Goal: Information Seeking & Learning: Understand process/instructions

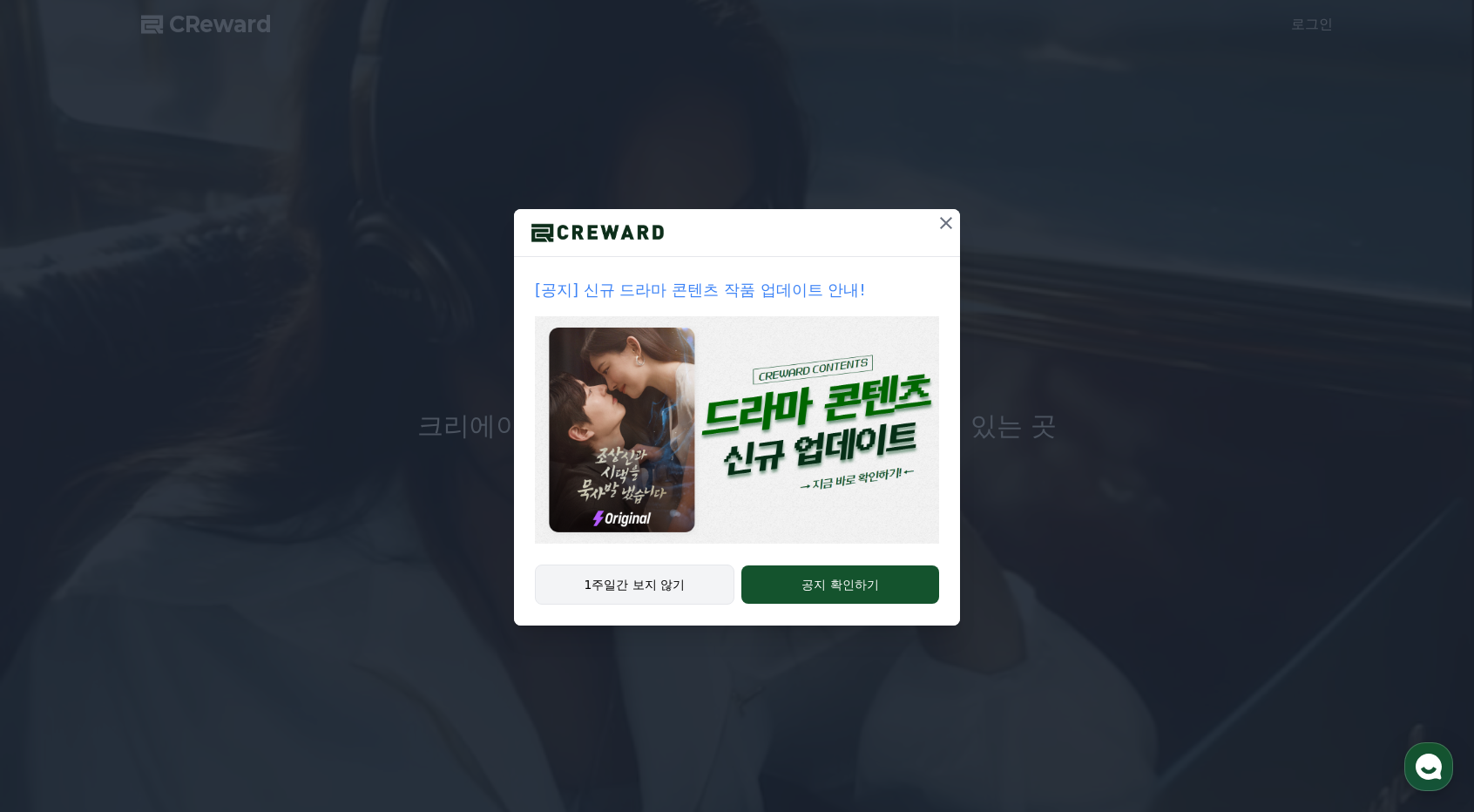
click at [631, 582] on button "1주일간 보지 않기" at bounding box center [634, 585] width 200 height 41
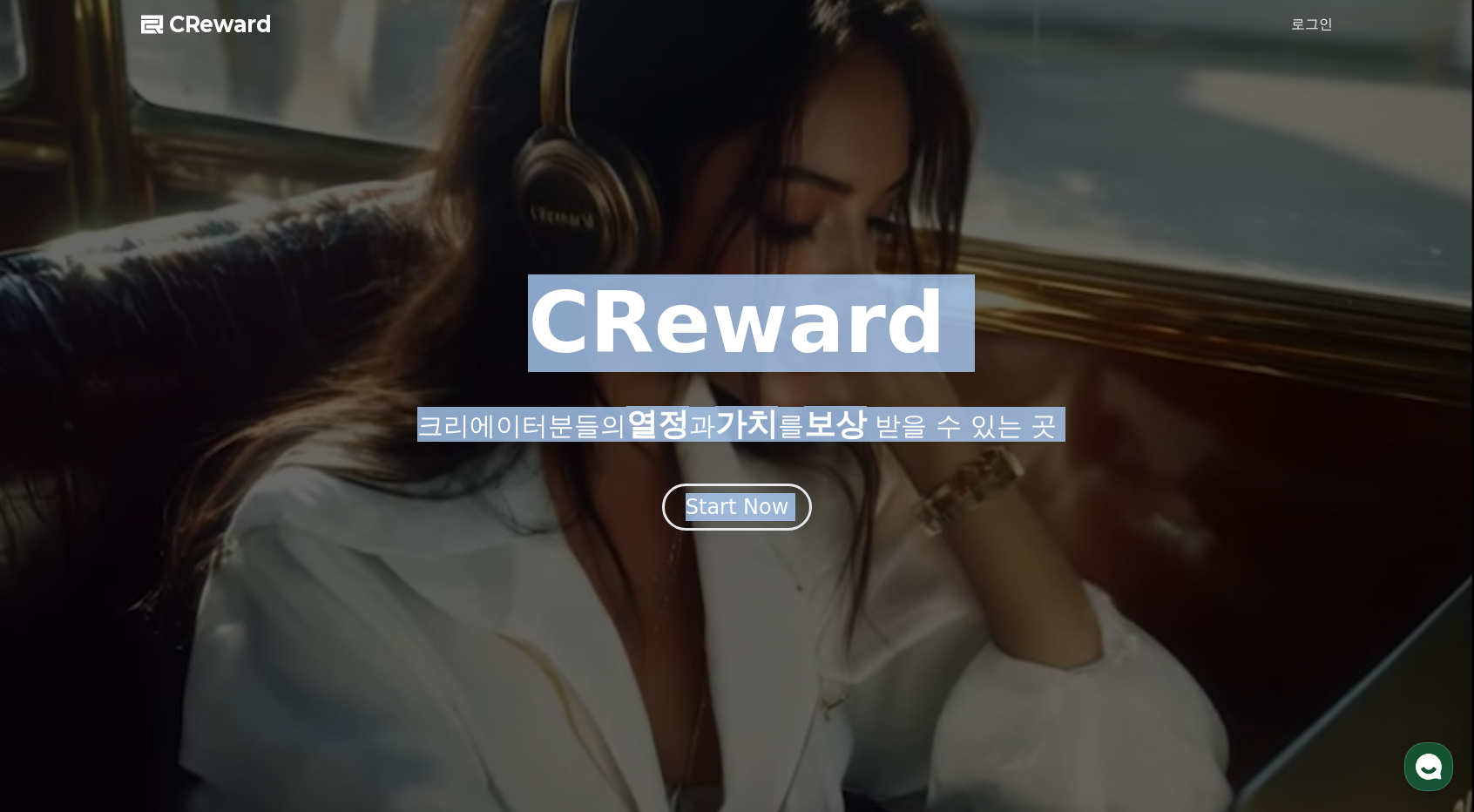
drag, startPoint x: 1445, startPoint y: 752, endPoint x: 1460, endPoint y: 784, distance: 35.3
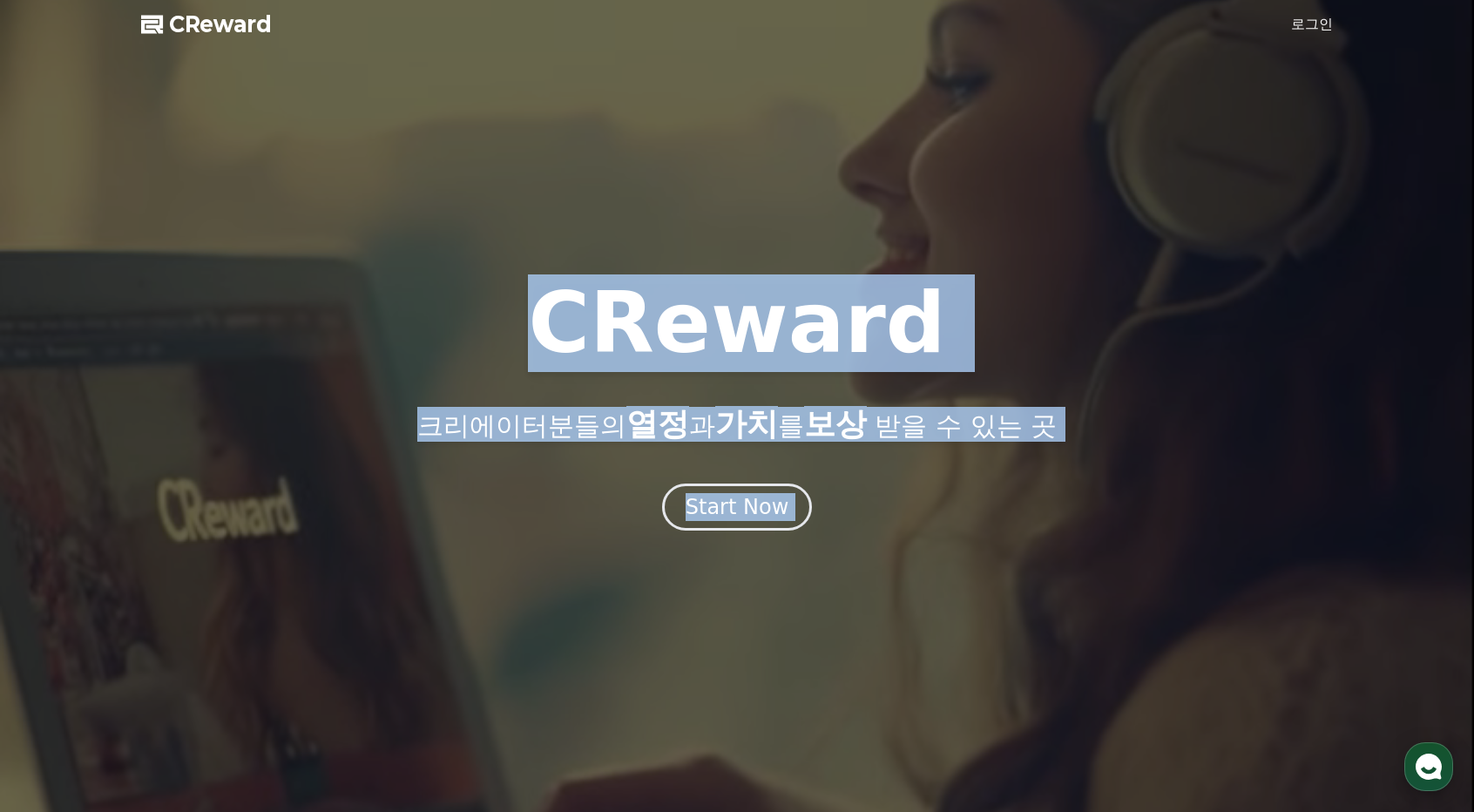
click at [1418, 757] on icon "button" at bounding box center [1429, 767] width 31 height 31
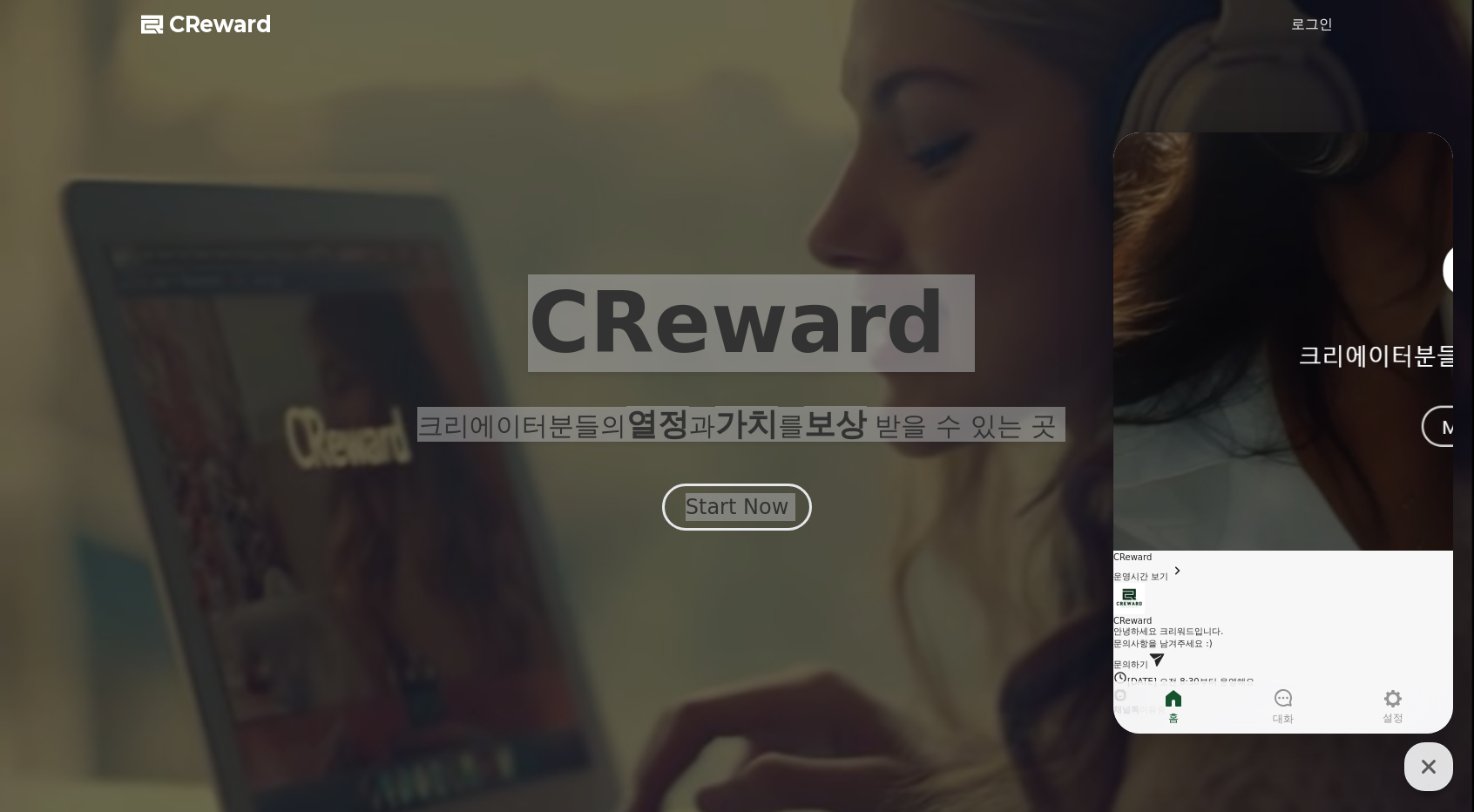
click at [1234, 583] on main "CReward 안녕하세요 크리워드입니다. 문의사항을 남겨주세요 :) 문의하기 월요일 오전 8:30부터 운영해요 Navigate to Chann…" at bounding box center [1282, 649] width 340 height 133
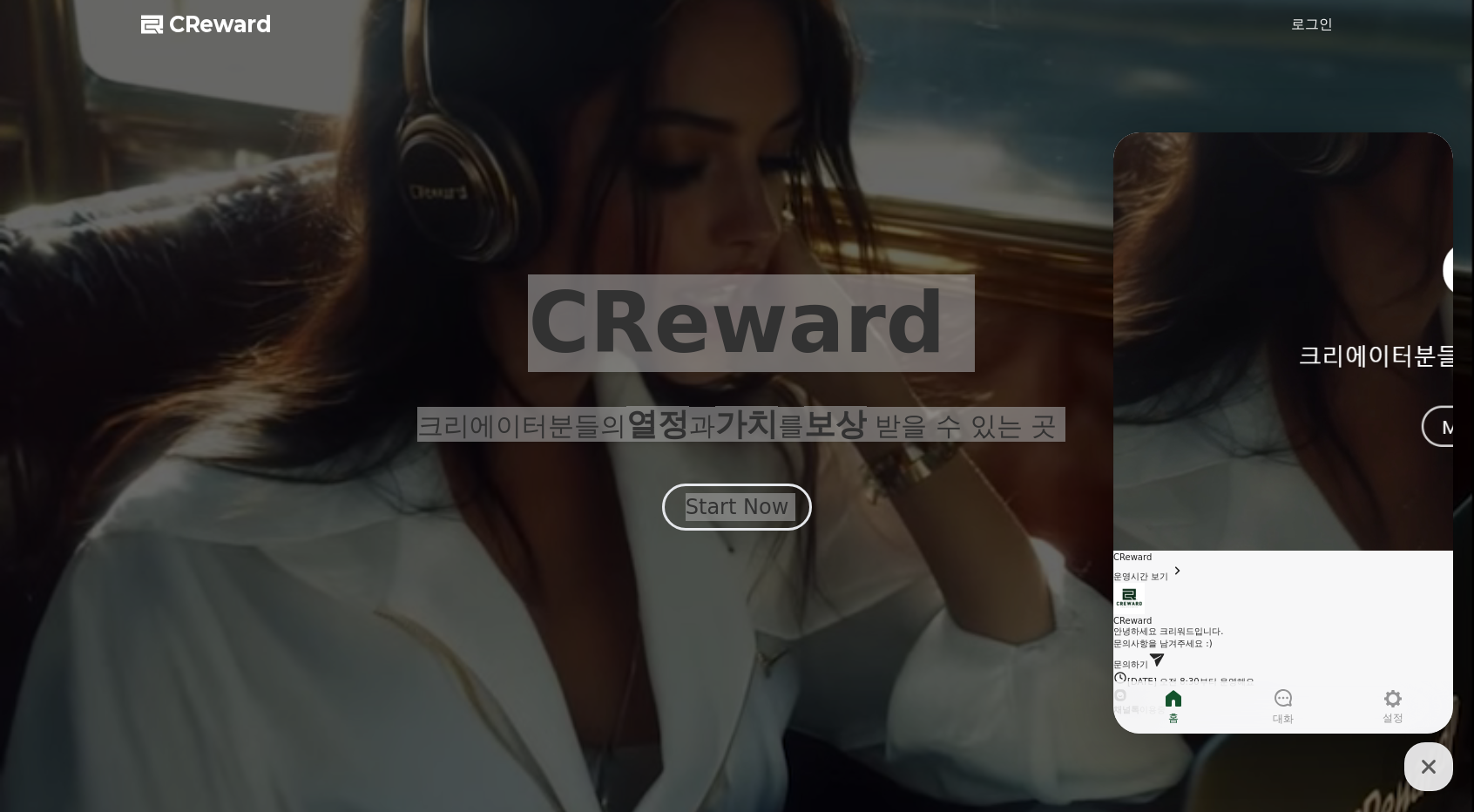
click at [1248, 569] on div "CReward 운영시간 보기 CReward 안녕하세요 크리워드입니다. 문의사항을 남겨주세요 :) 문의하기 월요일 오전 8:30부터 운영해요 N…" at bounding box center [1282, 424] width 340 height 584
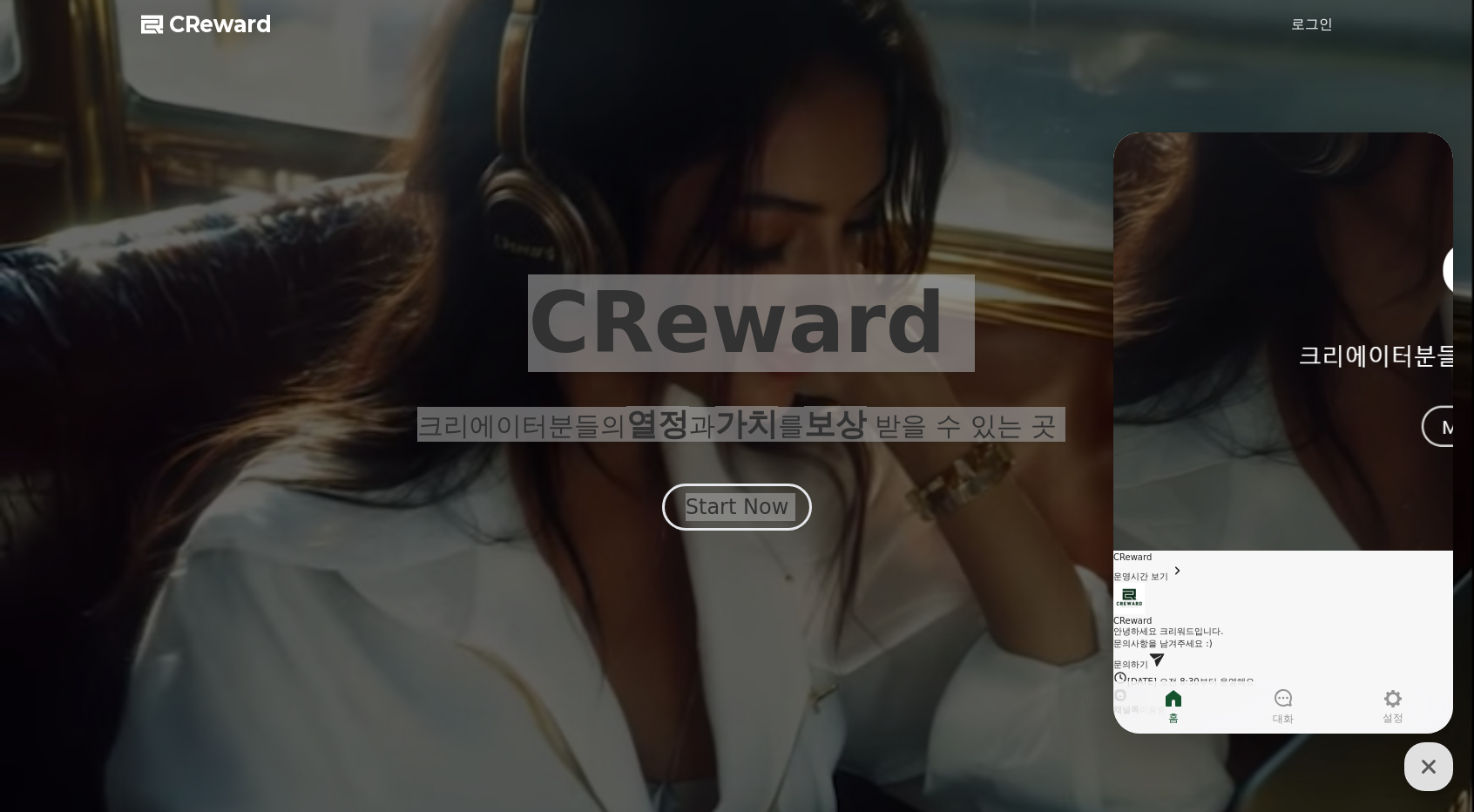
click at [1248, 553] on div "CReward 운영시간 보기 CReward 안녕하세요 크리워드입니다. 문의사항을 남겨주세요 :) 문의하기 월요일 오전 8:30부터 운영해요 N…" at bounding box center [1282, 424] width 340 height 584
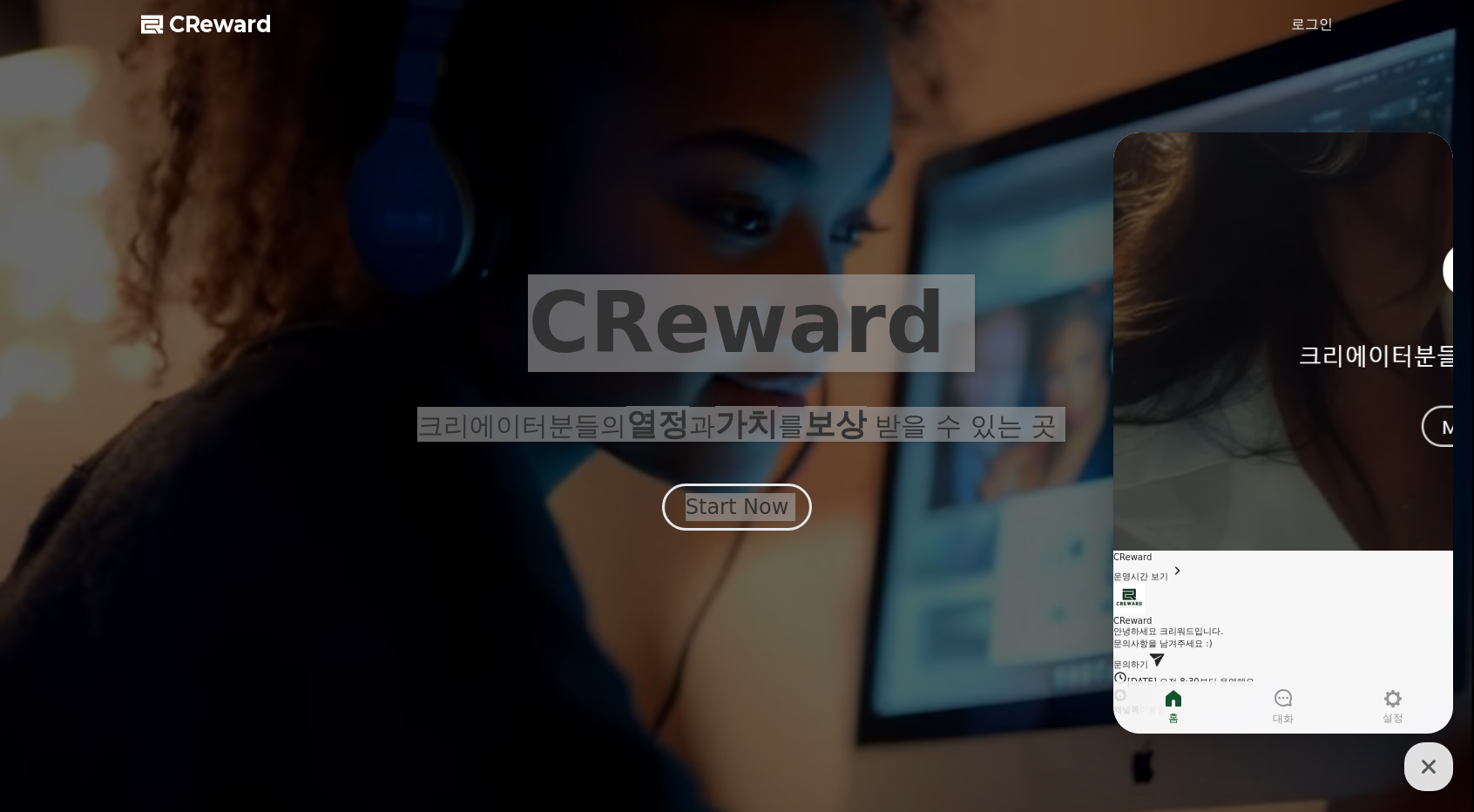
click at [1166, 659] on link "문의하기" at bounding box center [1139, 664] width 52 height 9
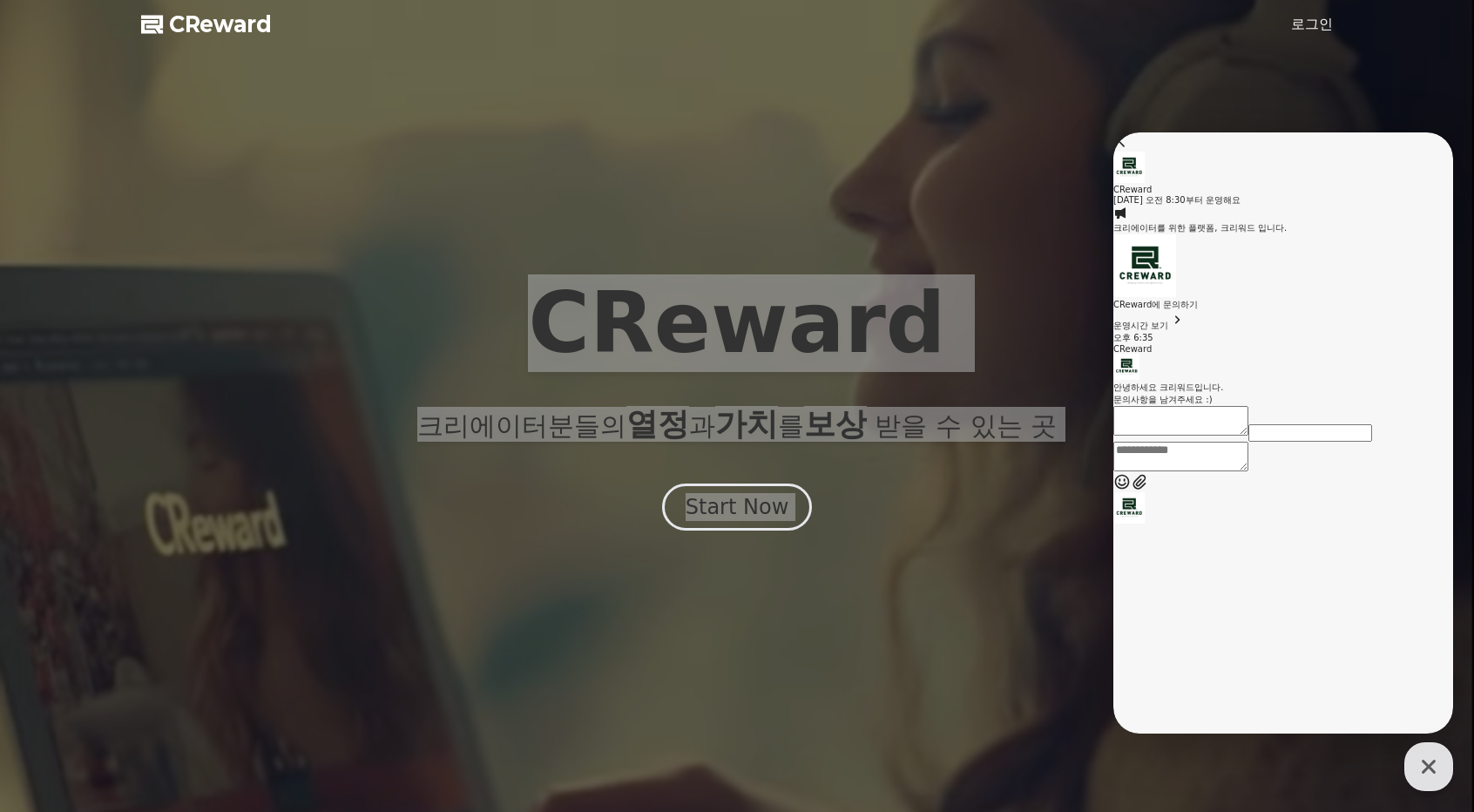
click at [1218, 471] on textarea "Messenger Input Textarea" at bounding box center [1180, 457] width 135 height 29
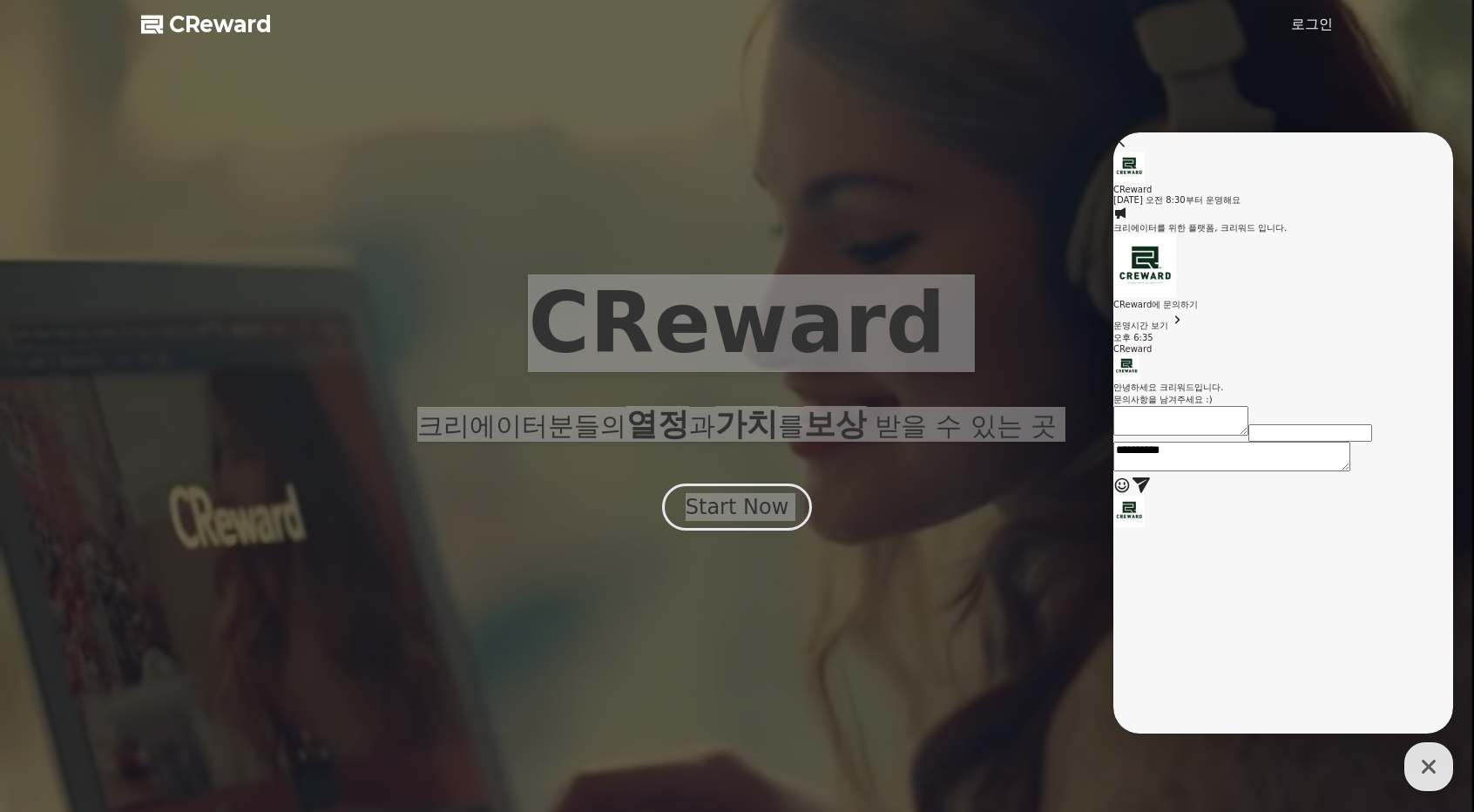
type textarea "**********"
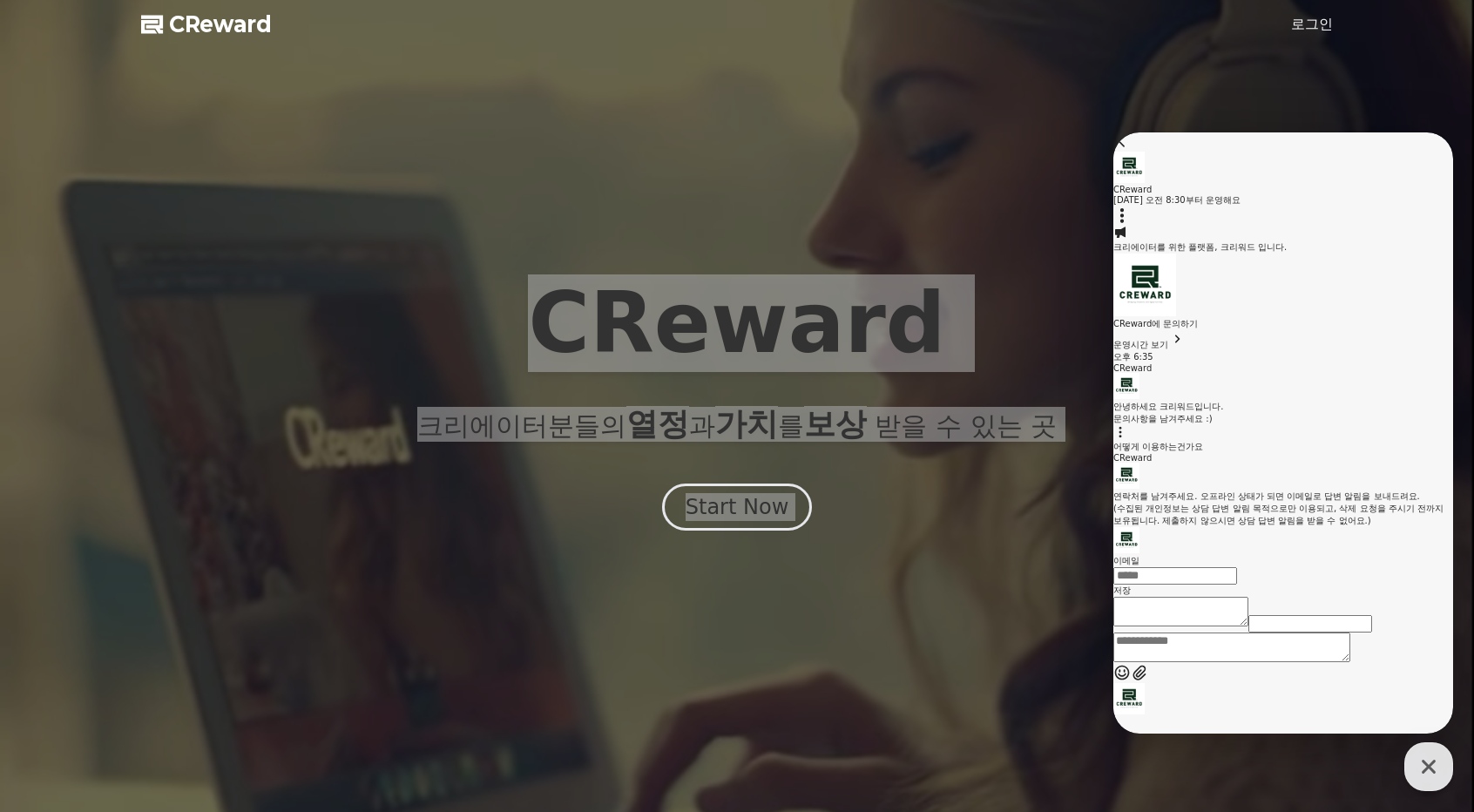
scroll to position [240, 0]
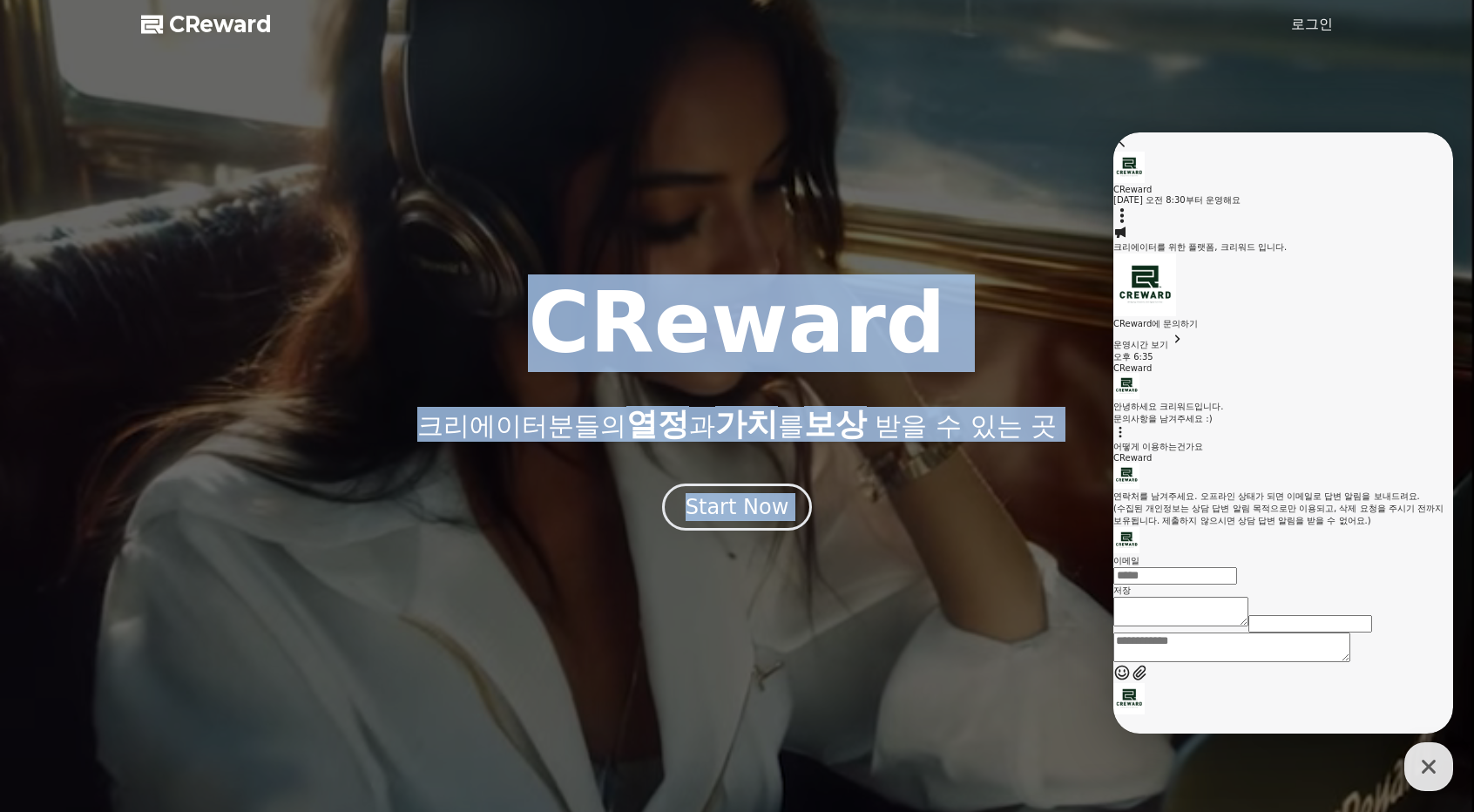
click at [1303, 27] on link "로그인" at bounding box center [1311, 24] width 41 height 21
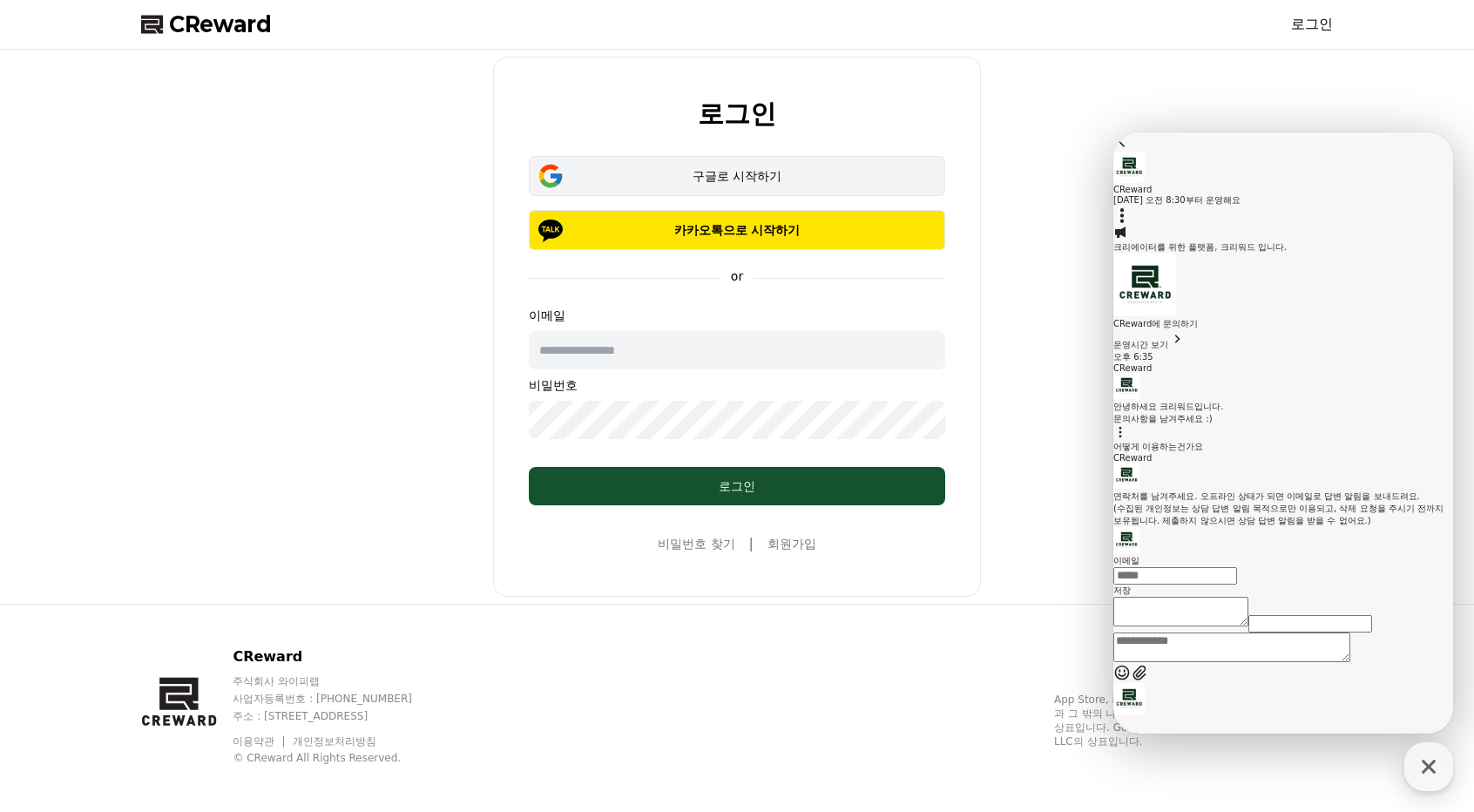
click at [834, 175] on div "구글로 시작하기" at bounding box center [737, 176] width 366 height 17
click at [1410, 767] on div "button" at bounding box center [1428, 766] width 49 height 49
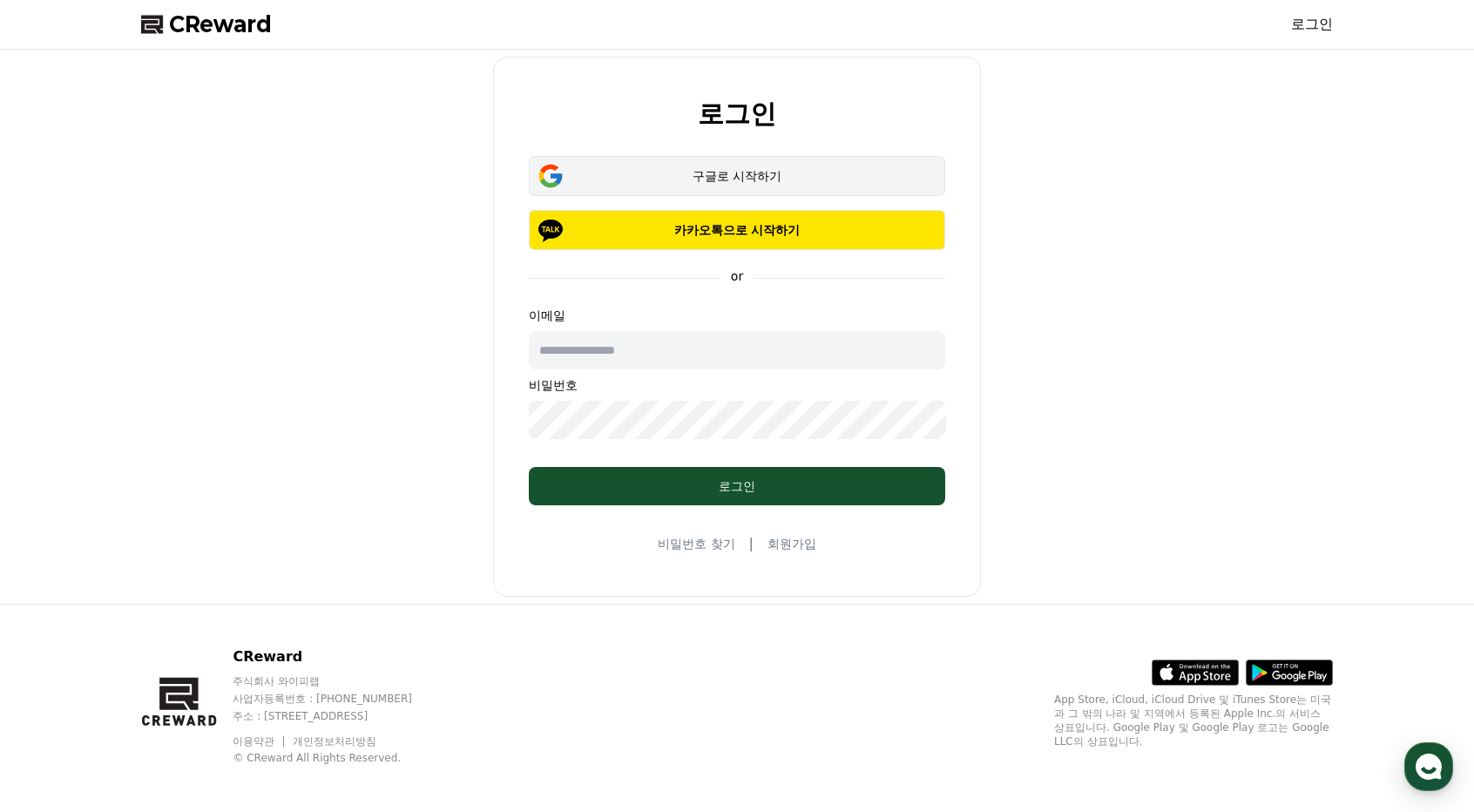
click at [552, 170] on icon "submit" at bounding box center [551, 176] width 28 height 28
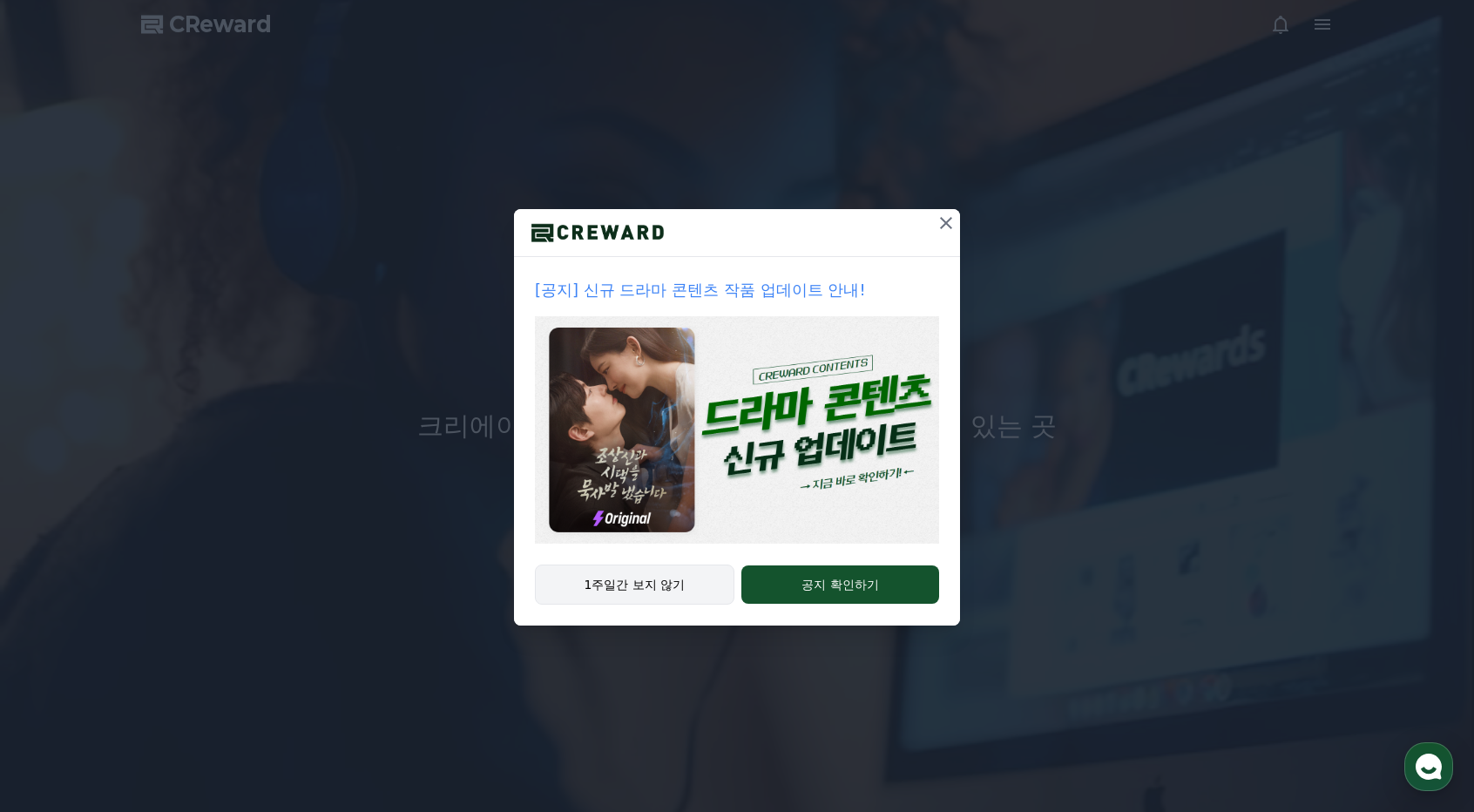
click at [609, 588] on button "1주일간 보지 않기" at bounding box center [634, 585] width 200 height 41
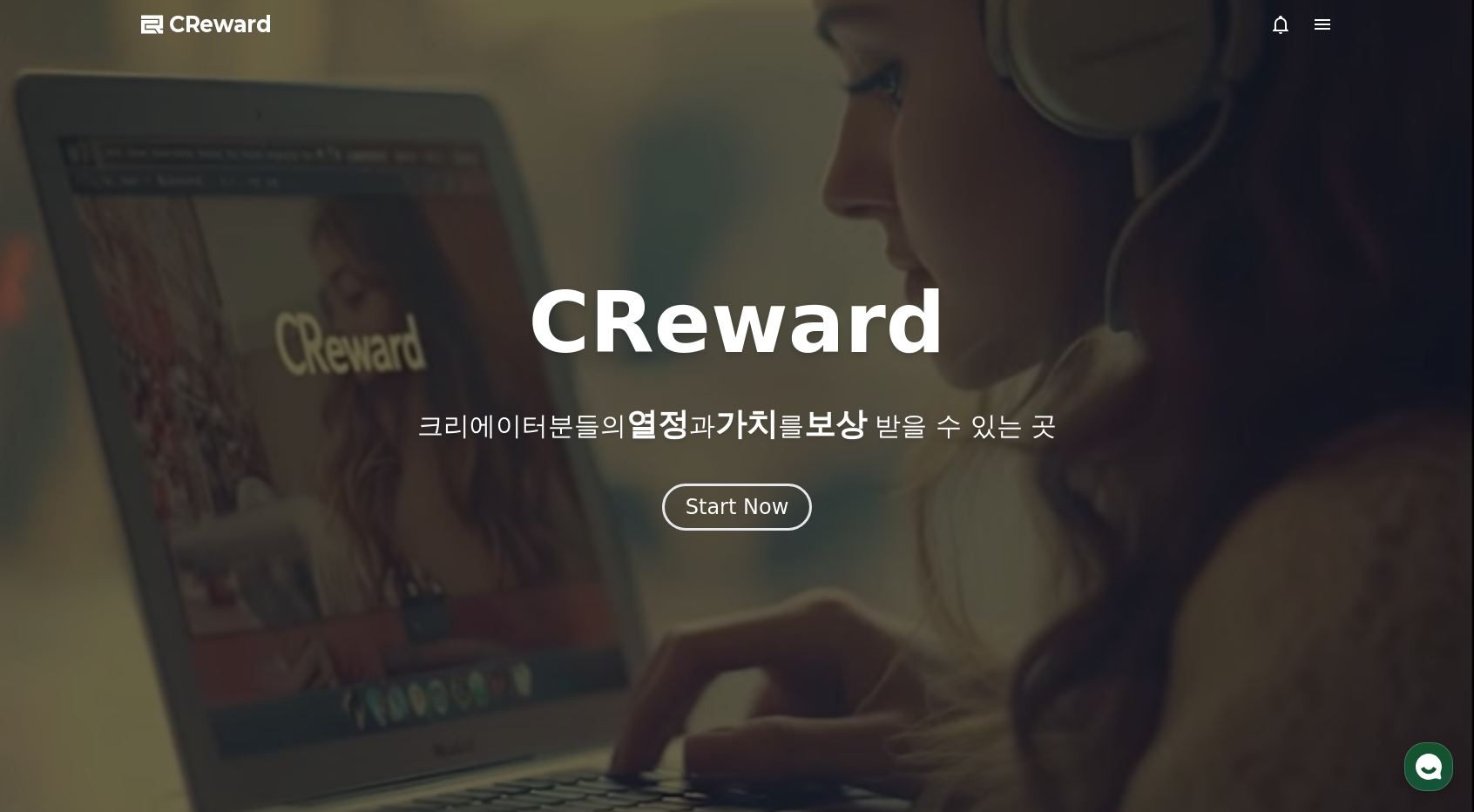
click at [786, 196] on div at bounding box center [737, 406] width 1474 height 812
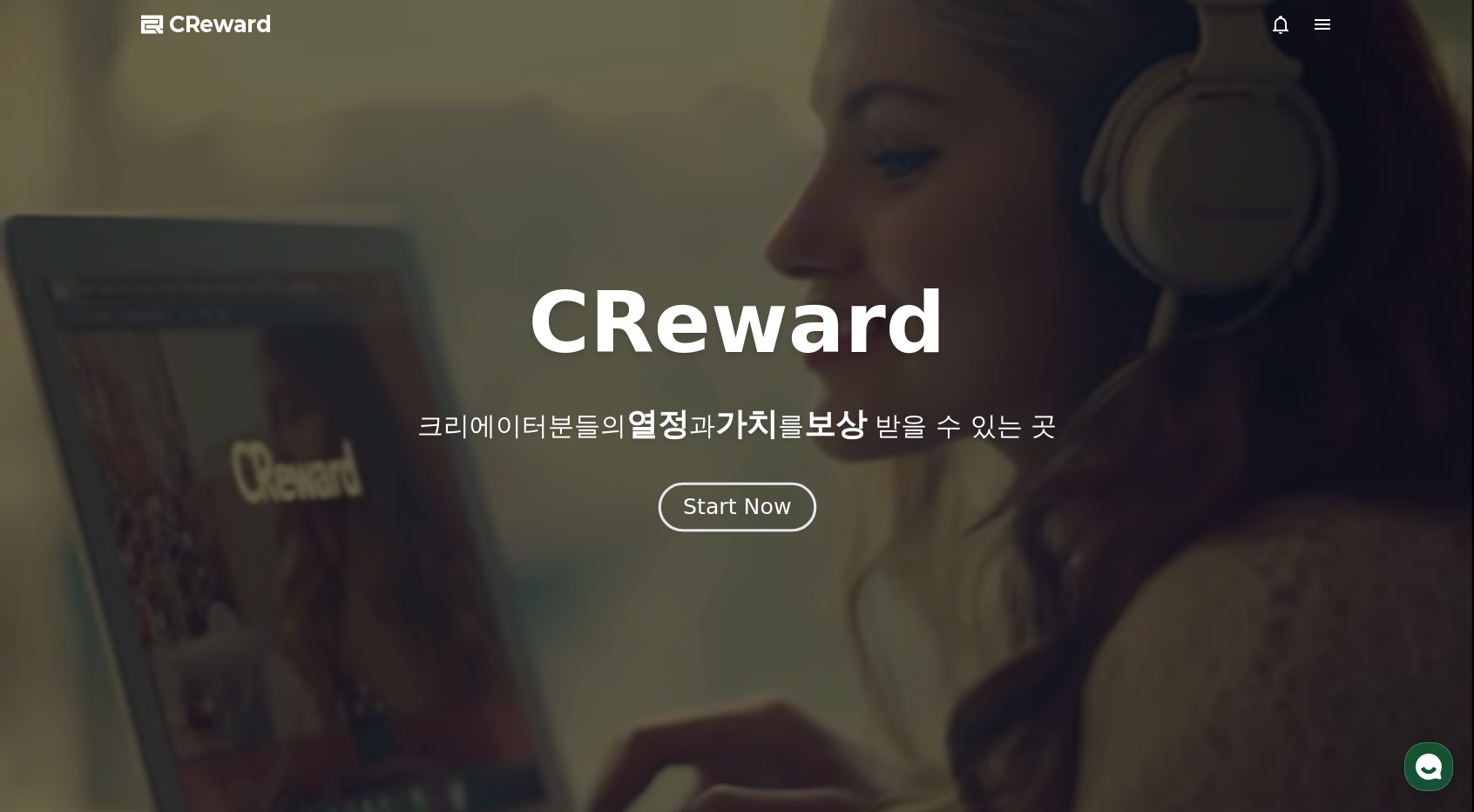
click at [724, 501] on div "Start Now" at bounding box center [737, 507] width 108 height 29
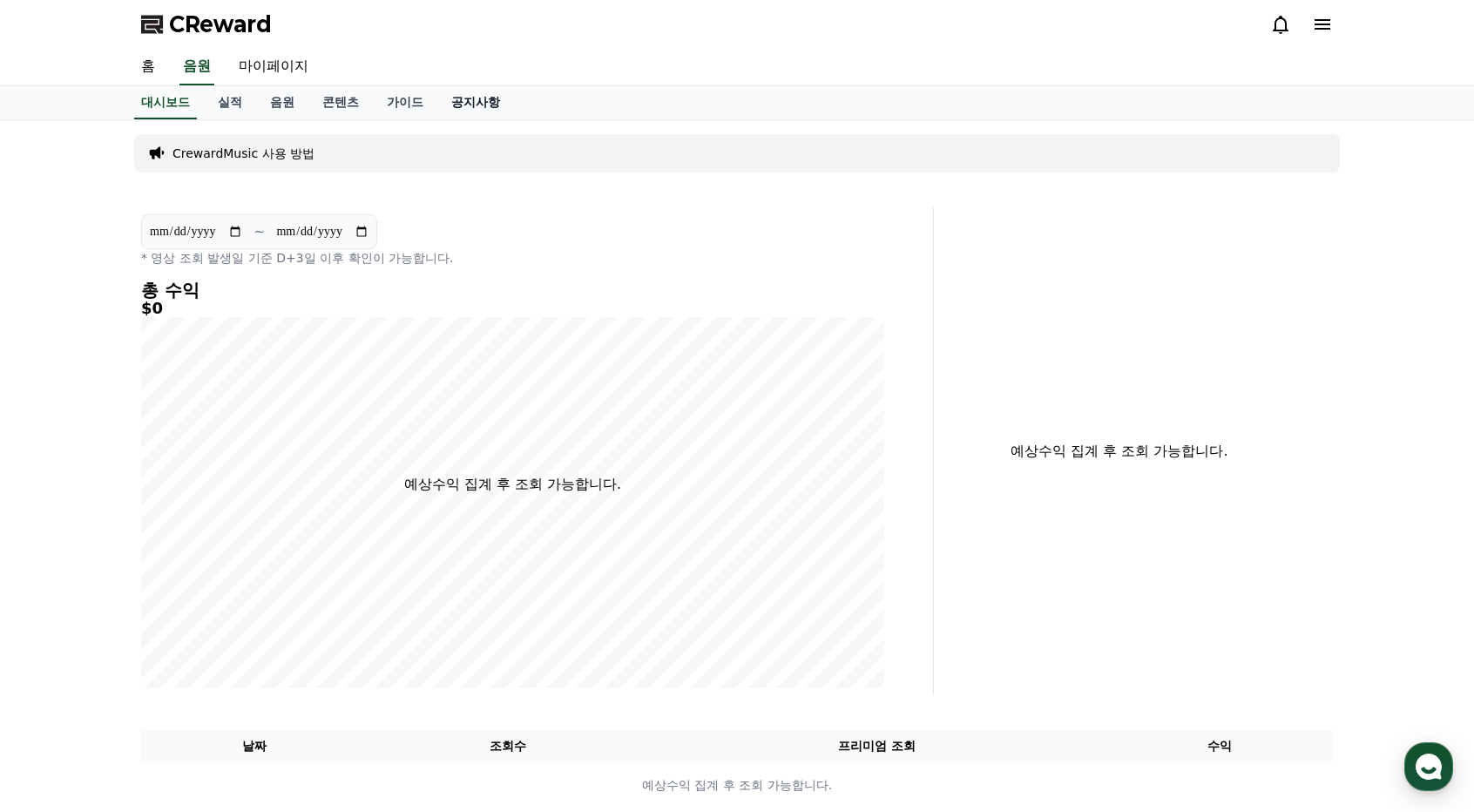
click at [482, 100] on link "공지사항" at bounding box center [475, 103] width 76 height 33
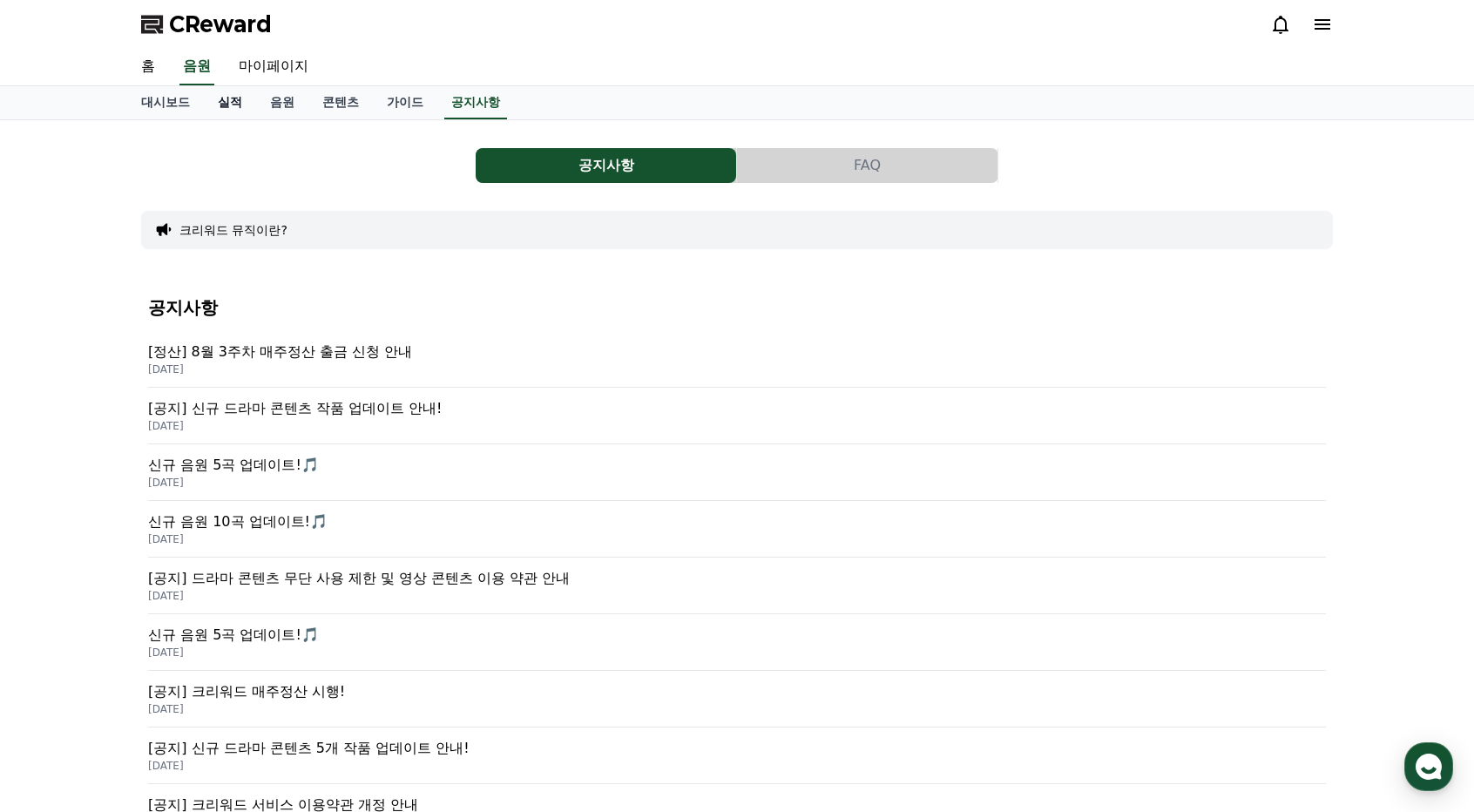
click at [236, 106] on link "실적" at bounding box center [229, 103] width 52 height 33
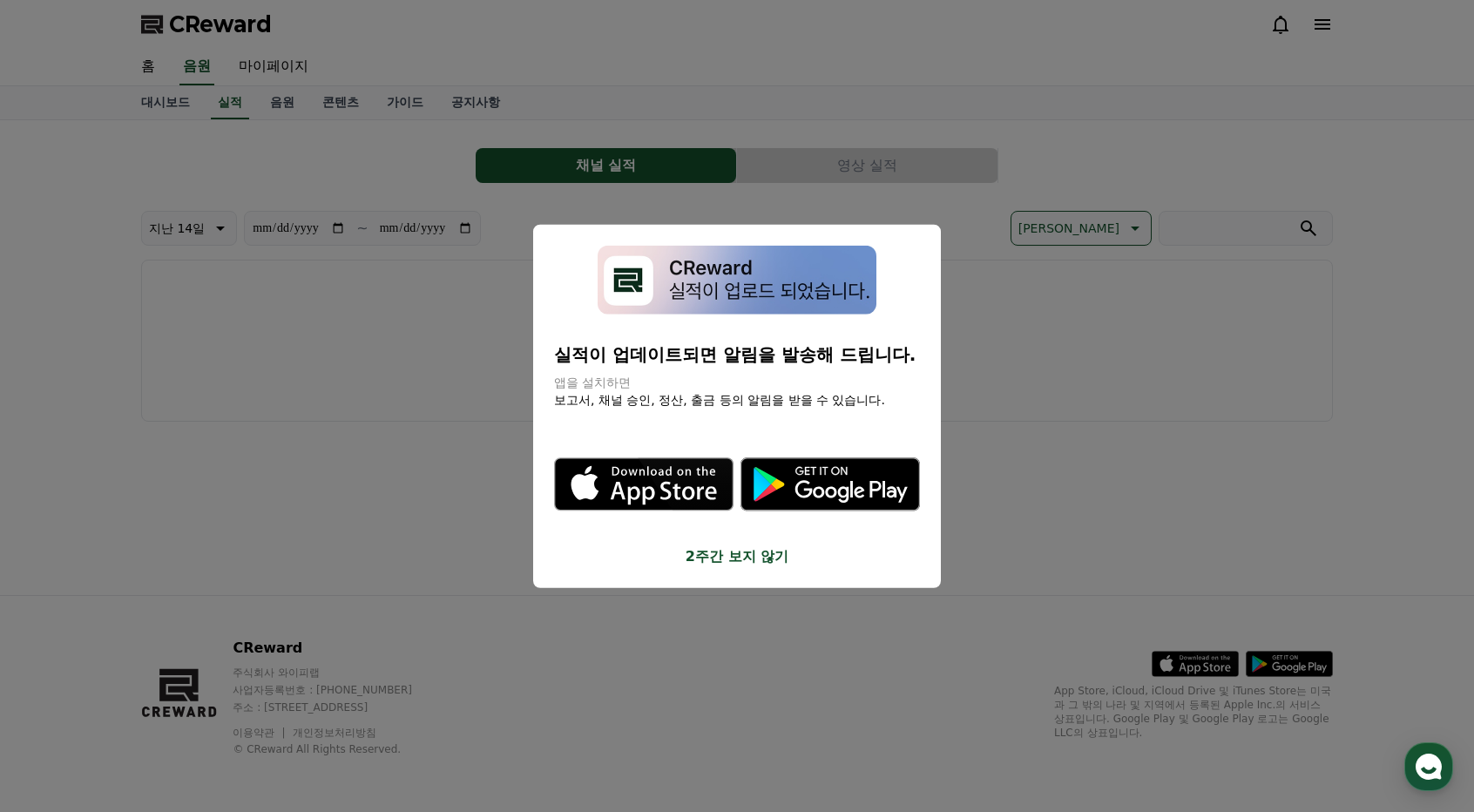
click at [281, 100] on button "close modal" at bounding box center [737, 406] width 1474 height 812
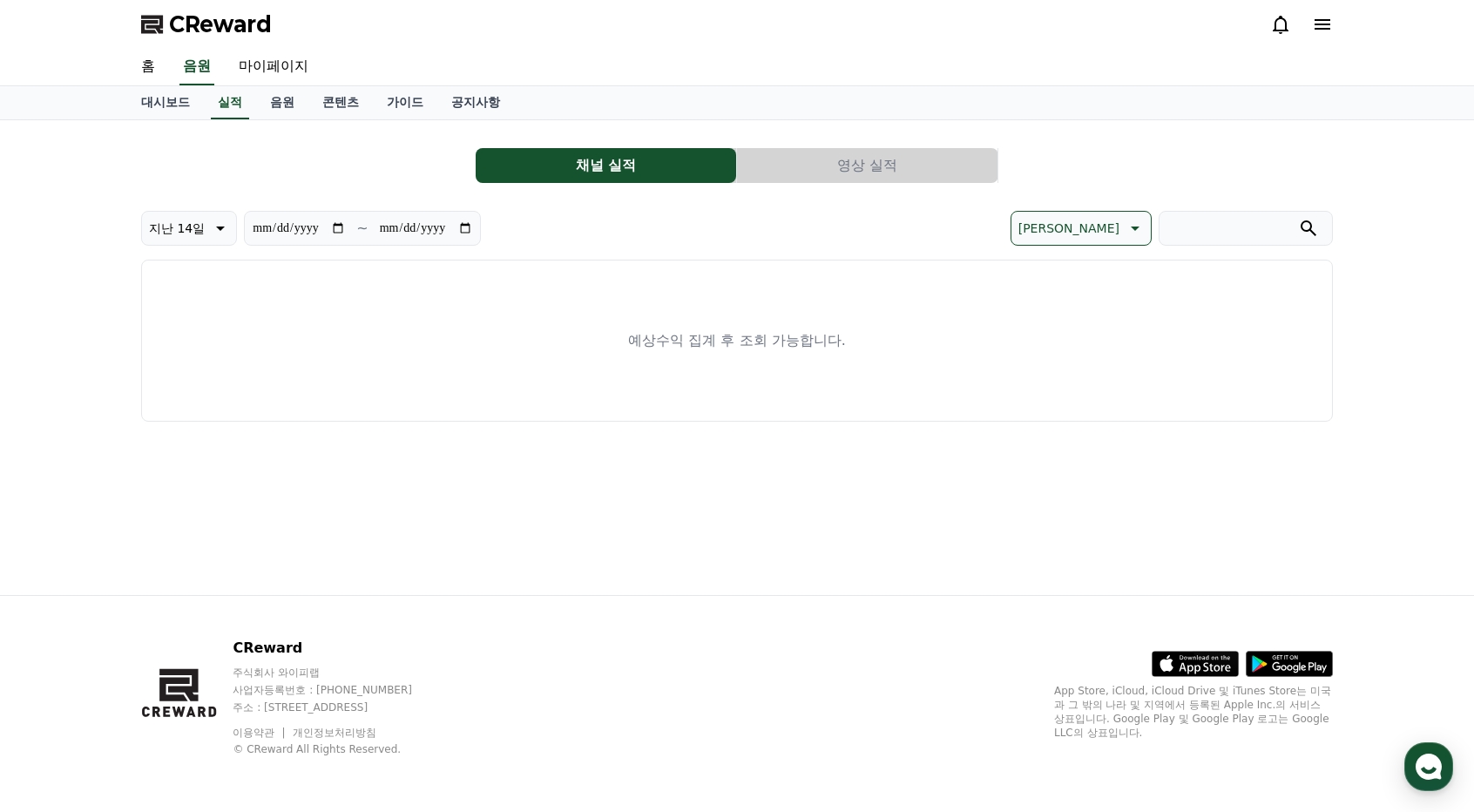
click at [1206, 222] on input "search" at bounding box center [1246, 228] width 174 height 35
click at [885, 170] on button "영상 실적" at bounding box center [867, 166] width 261 height 35
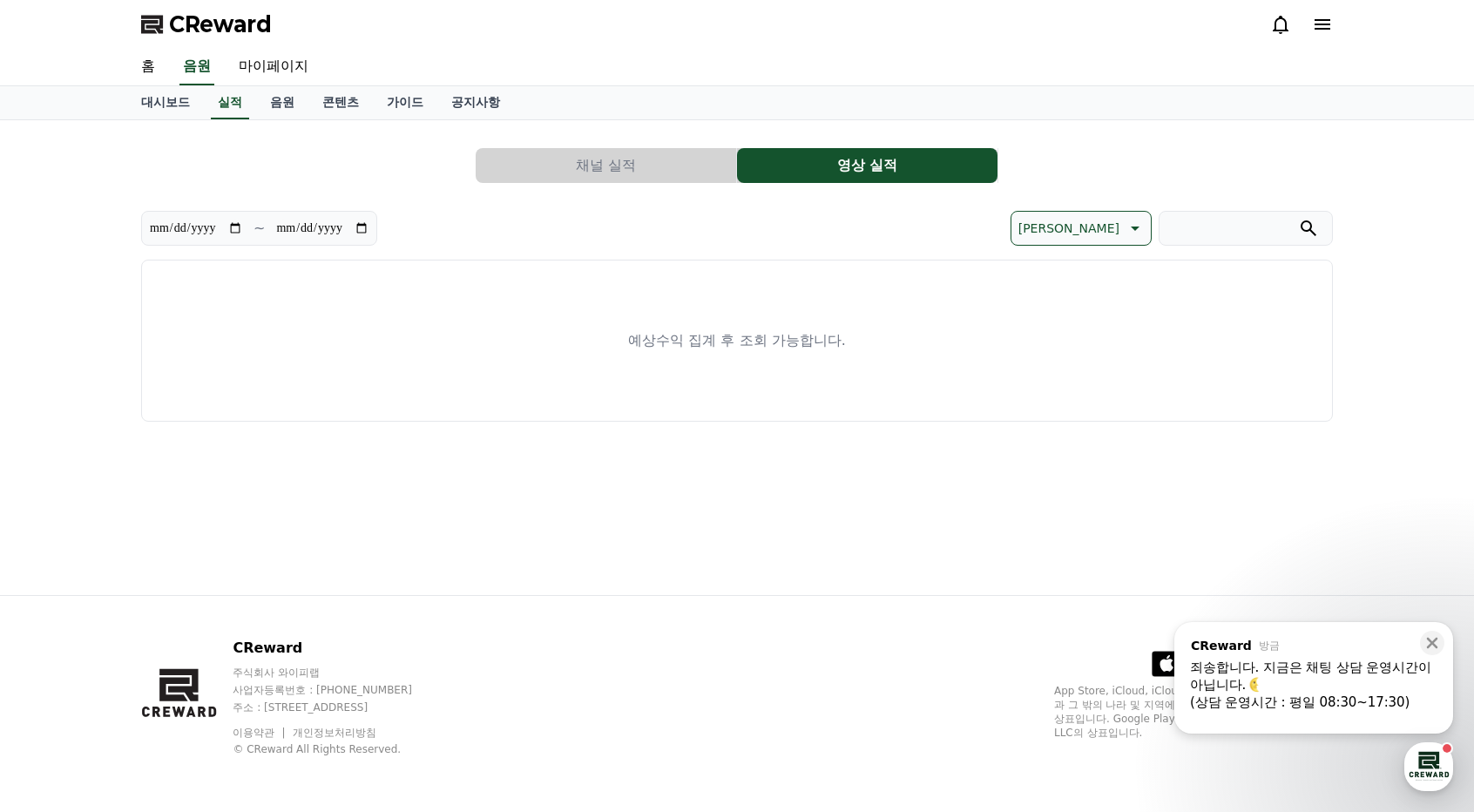
click at [585, 161] on button "채널 실적" at bounding box center [606, 166] width 261 height 35
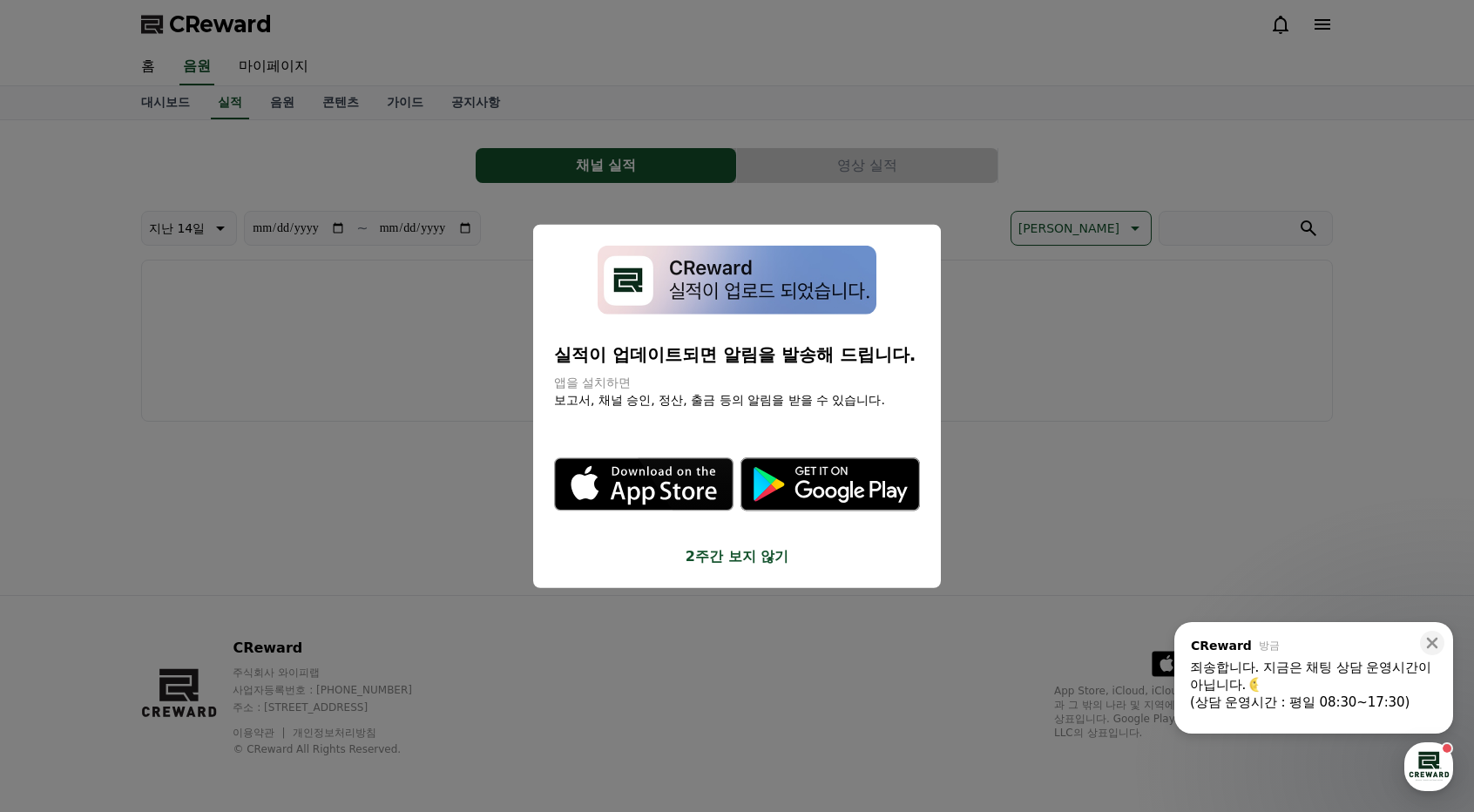
click at [732, 558] on button "2주간 보지 않기" at bounding box center [737, 555] width 366 height 21
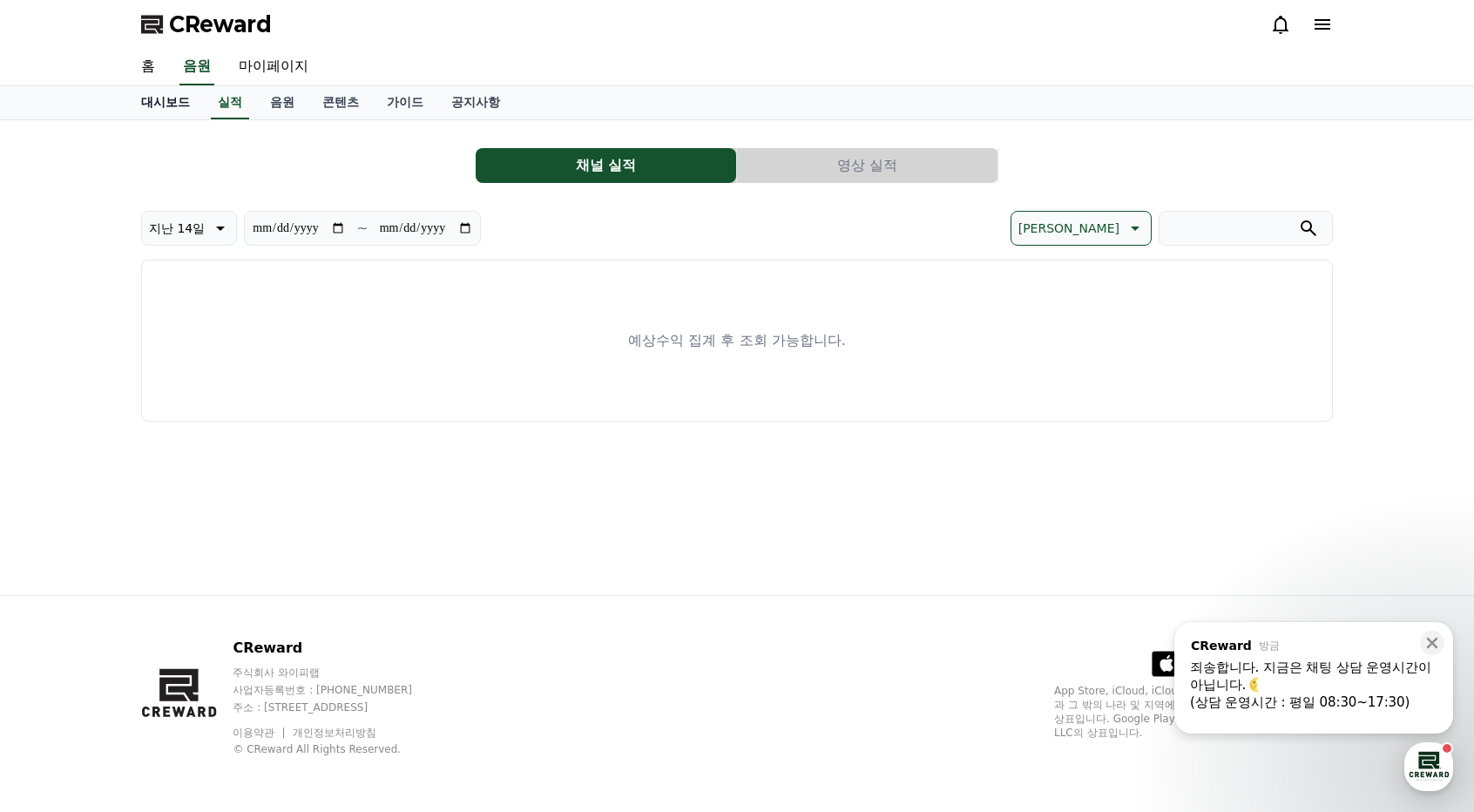
click at [181, 109] on link "대시보드" at bounding box center [165, 103] width 76 height 33
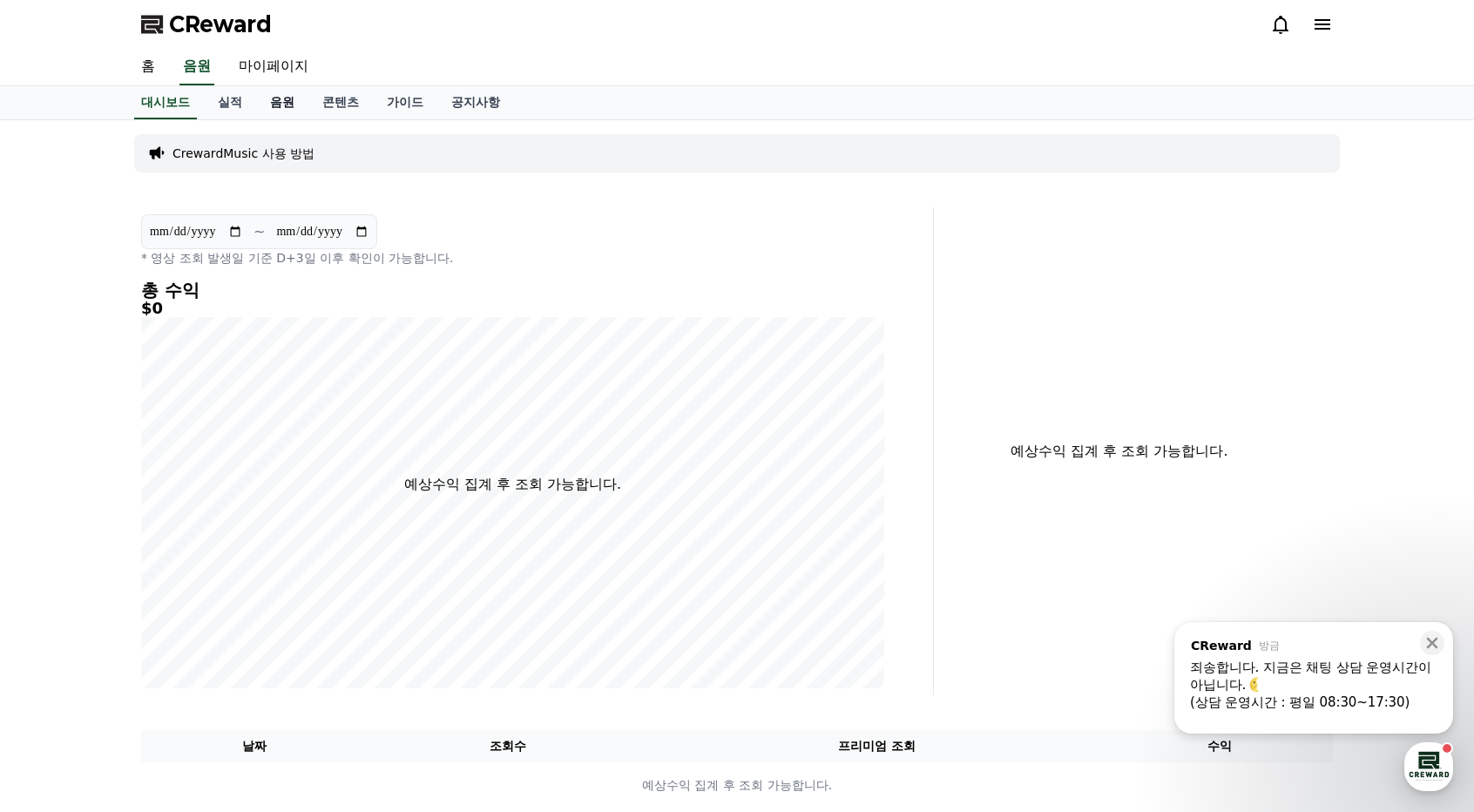
click at [291, 107] on link "음원" at bounding box center [282, 103] width 52 height 33
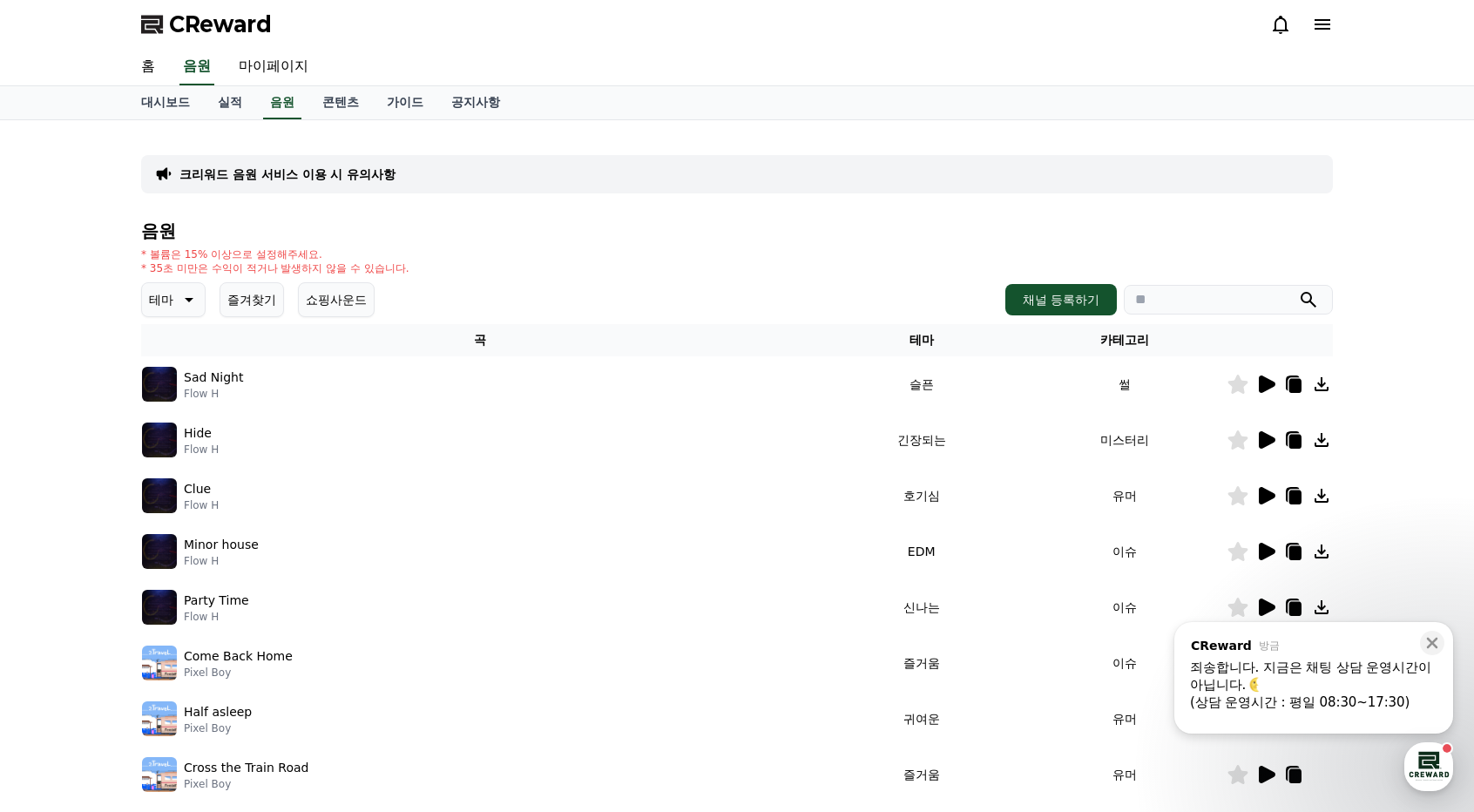
click at [1260, 382] on icon at bounding box center [1267, 384] width 17 height 17
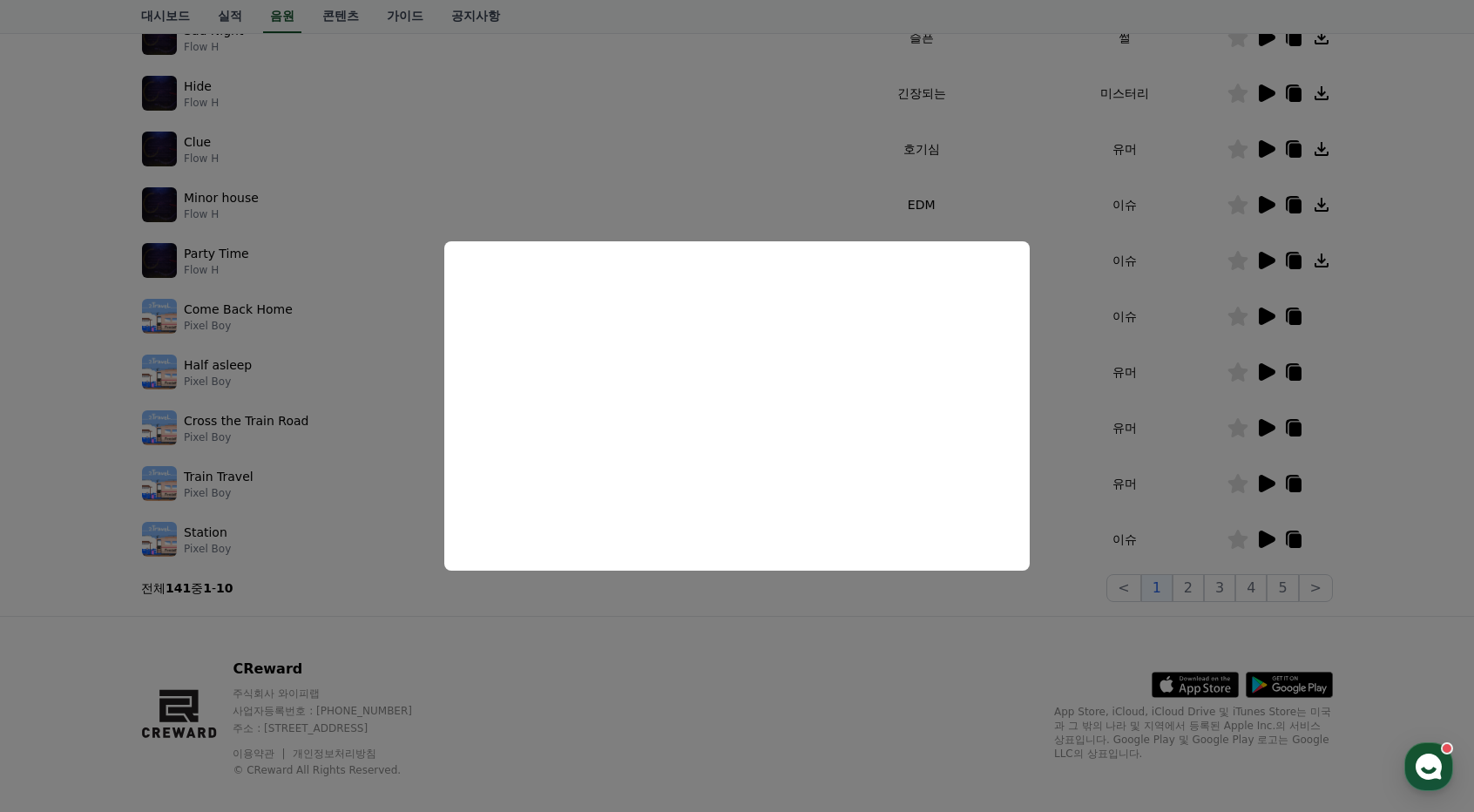
scroll to position [349, 0]
click at [192, 477] on button "close modal" at bounding box center [737, 406] width 1474 height 812
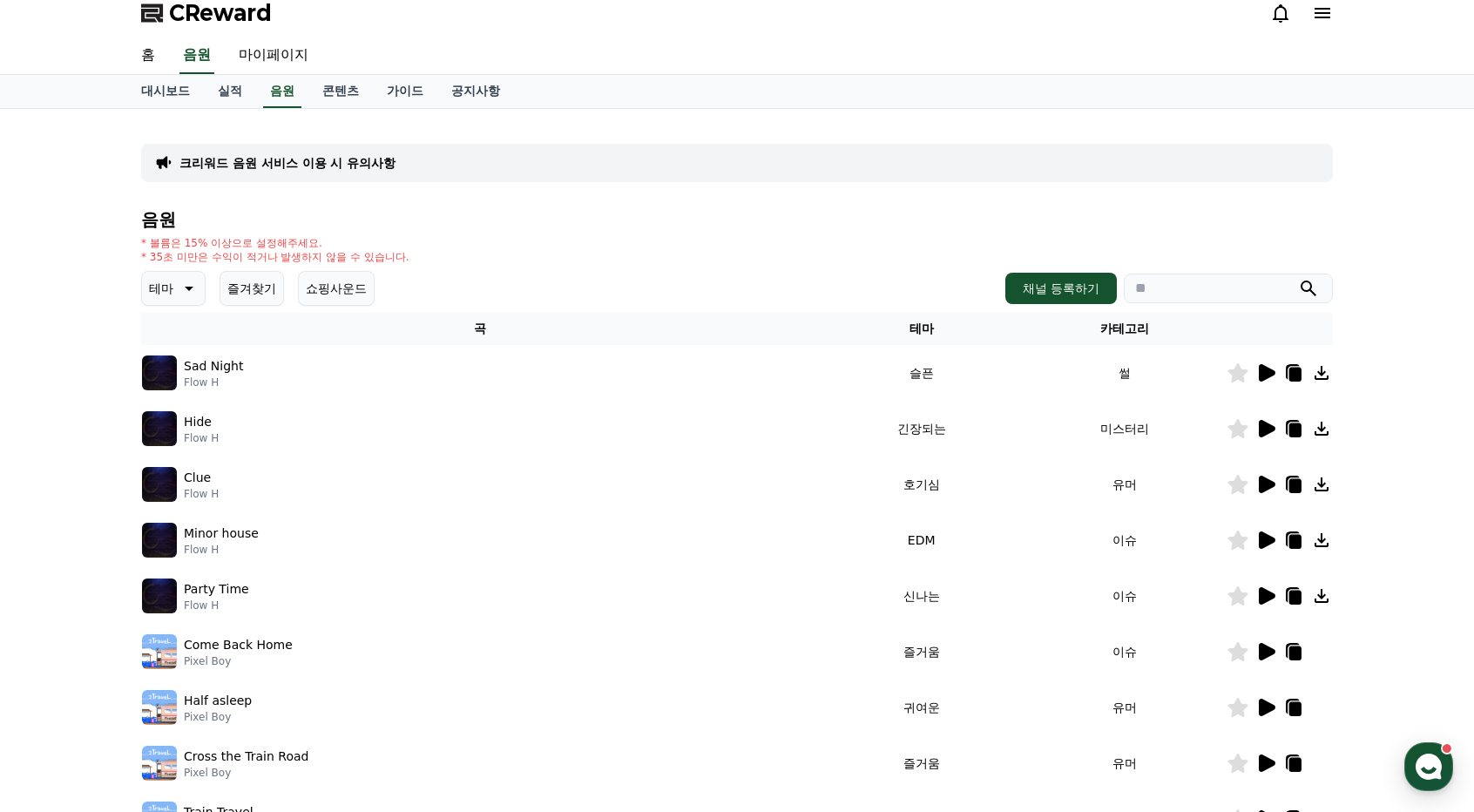
scroll to position [0, 0]
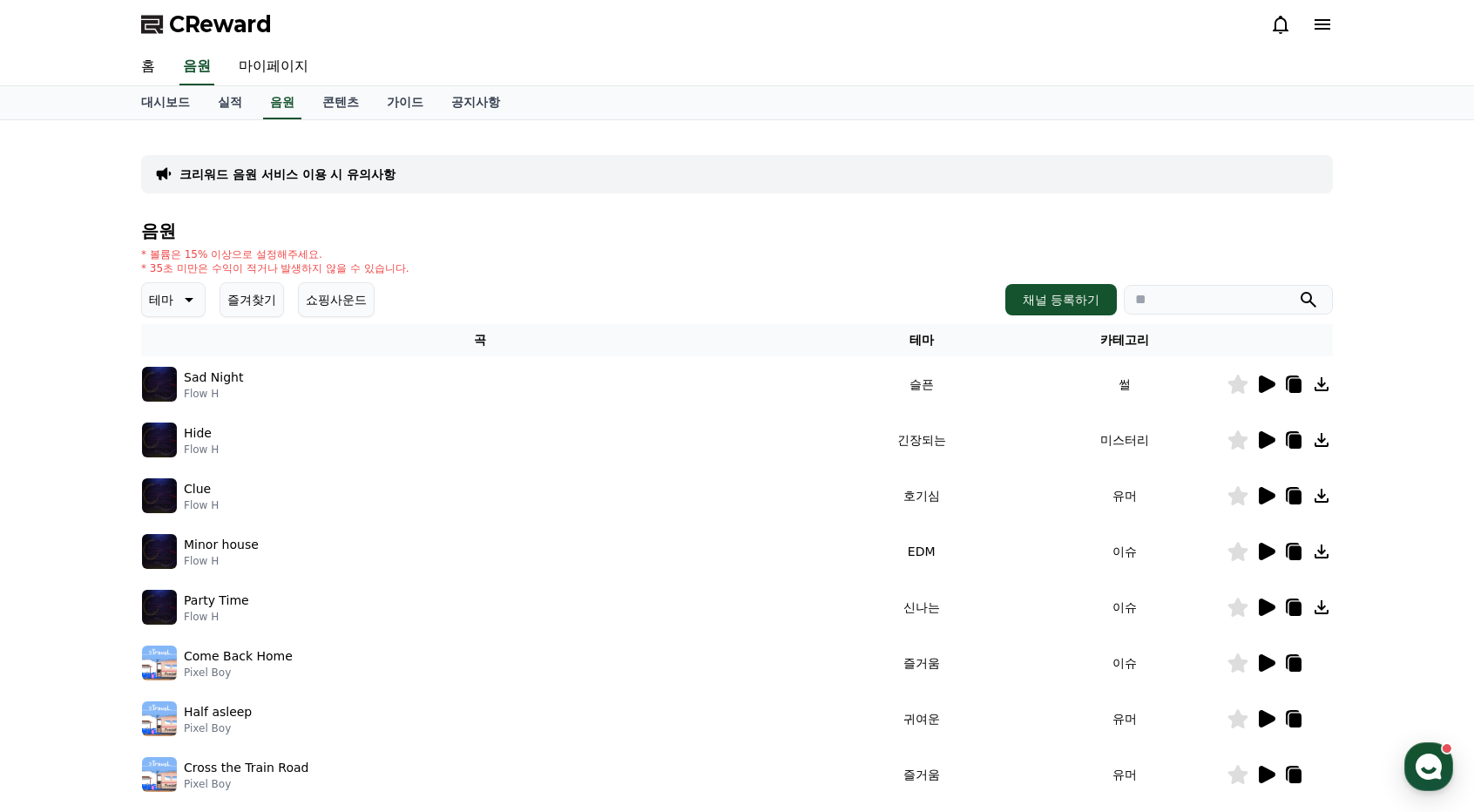
click at [192, 296] on icon at bounding box center [187, 299] width 21 height 21
click at [180, 438] on button "호기심" at bounding box center [168, 436] width 51 height 39
click at [160, 656] on img at bounding box center [159, 663] width 35 height 35
click at [1267, 658] on icon at bounding box center [1267, 663] width 17 height 17
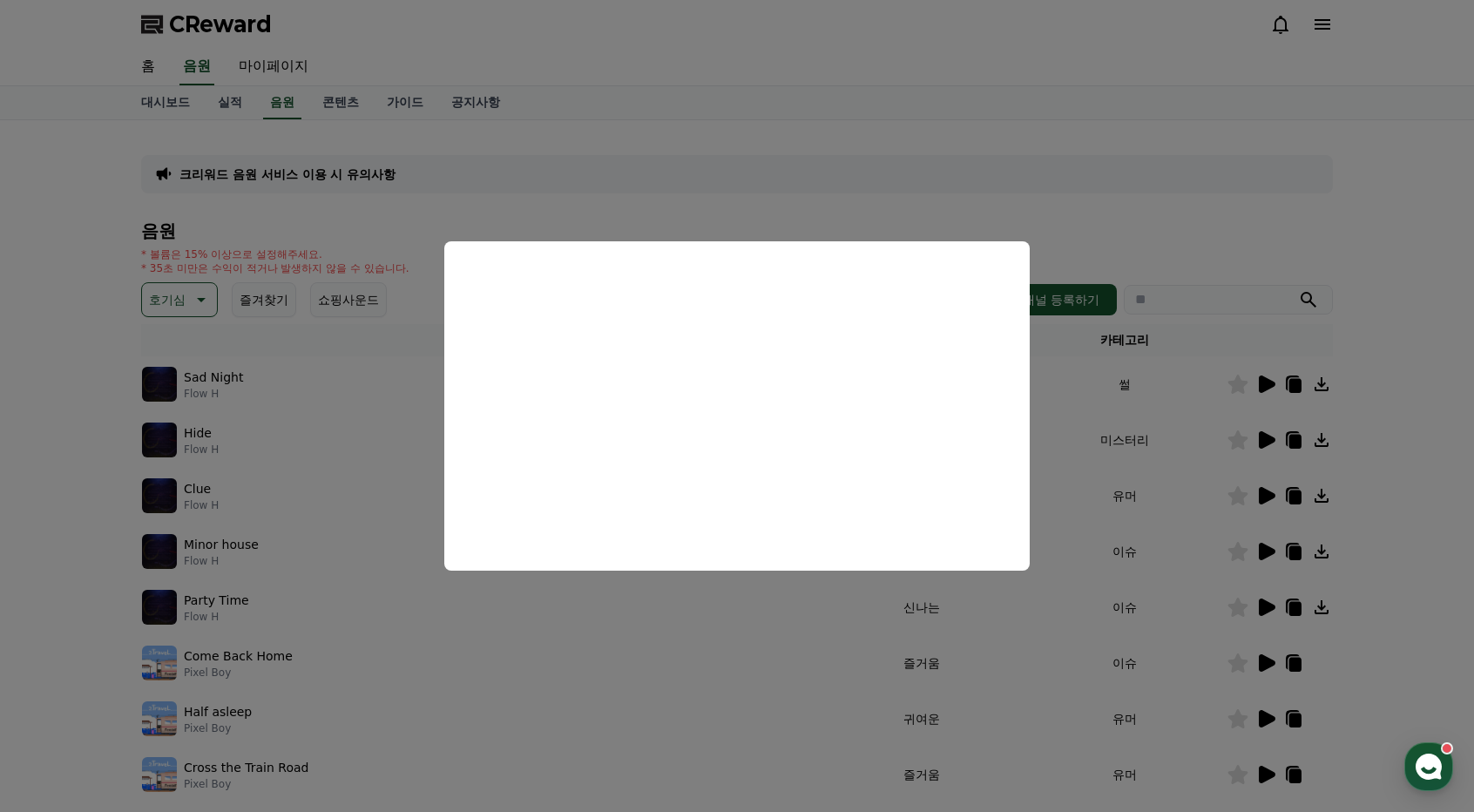
click at [529, 641] on button "close modal" at bounding box center [737, 406] width 1474 height 812
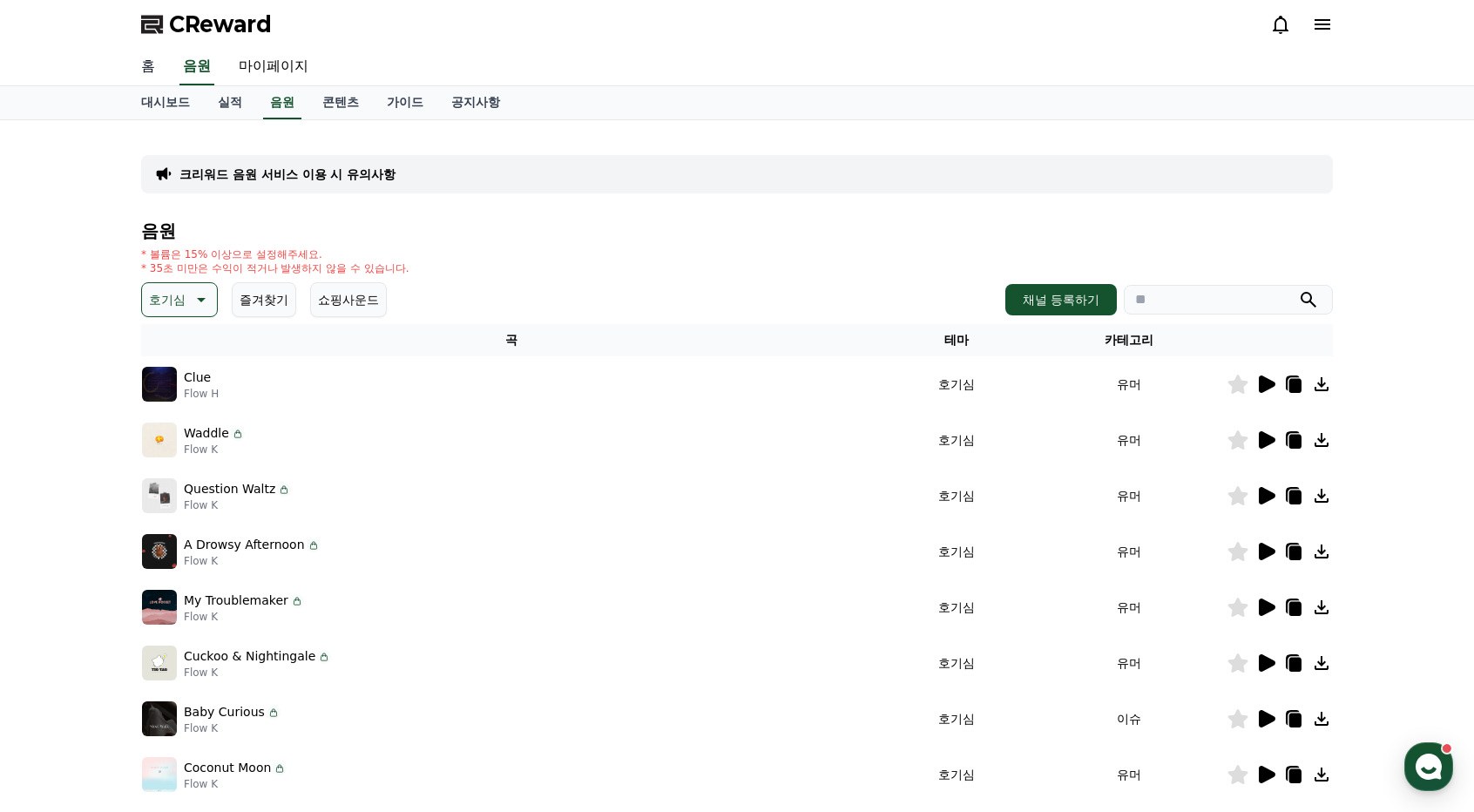
click at [154, 64] on link "홈" at bounding box center [147, 67] width 41 height 37
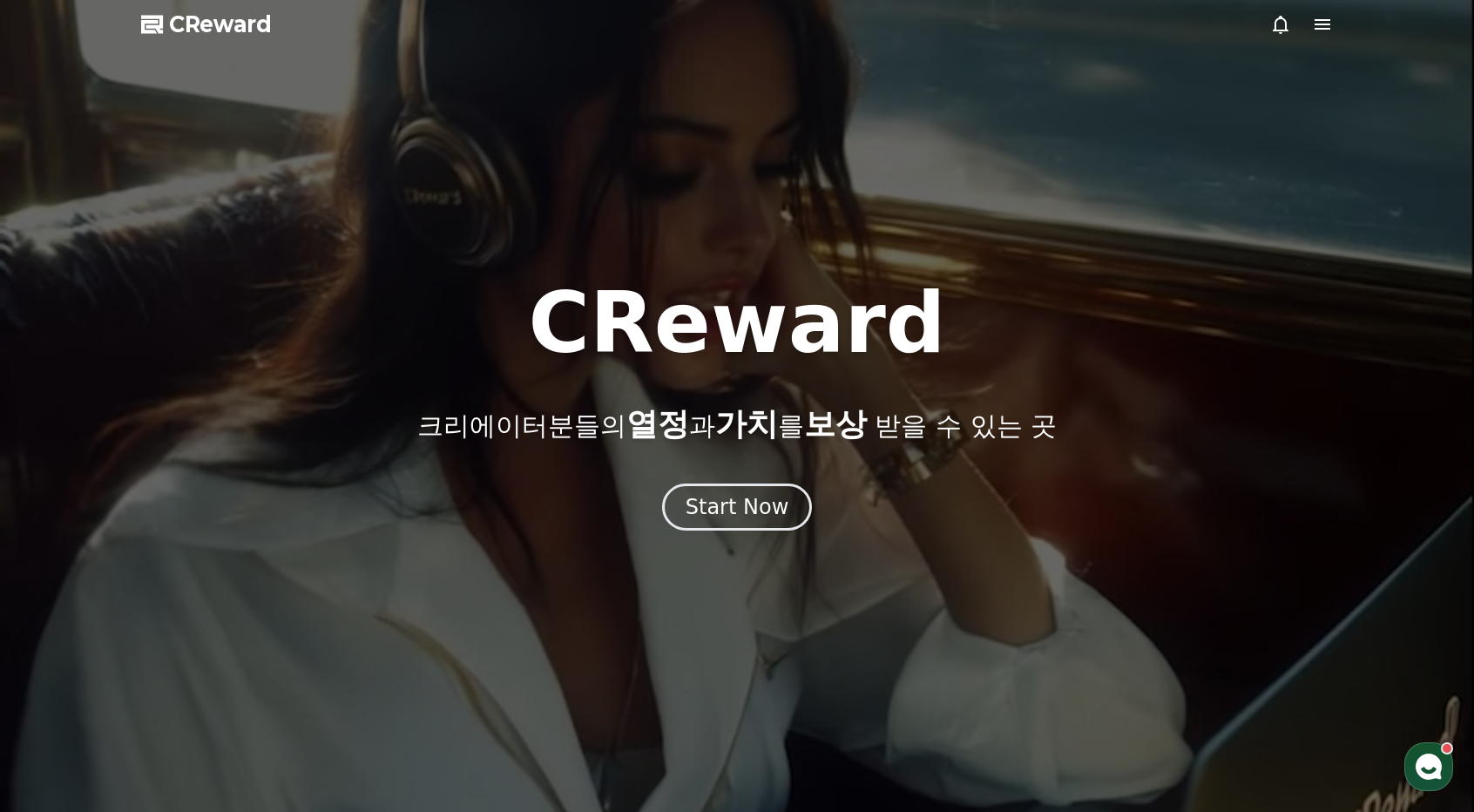
drag, startPoint x: 768, startPoint y: 385, endPoint x: 757, endPoint y: 447, distance: 63.0
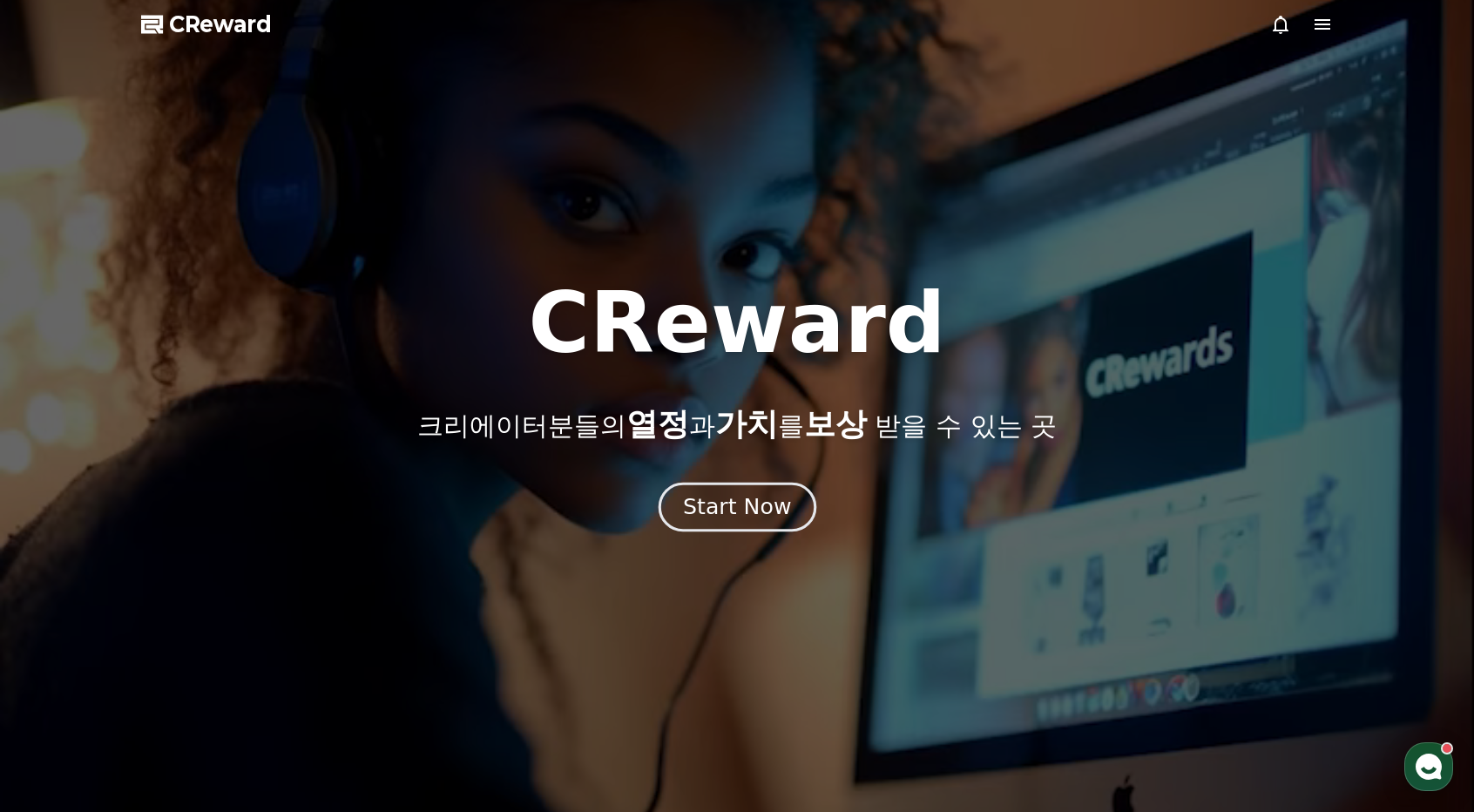
drag, startPoint x: 757, startPoint y: 447, endPoint x: 749, endPoint y: 518, distance: 71.4
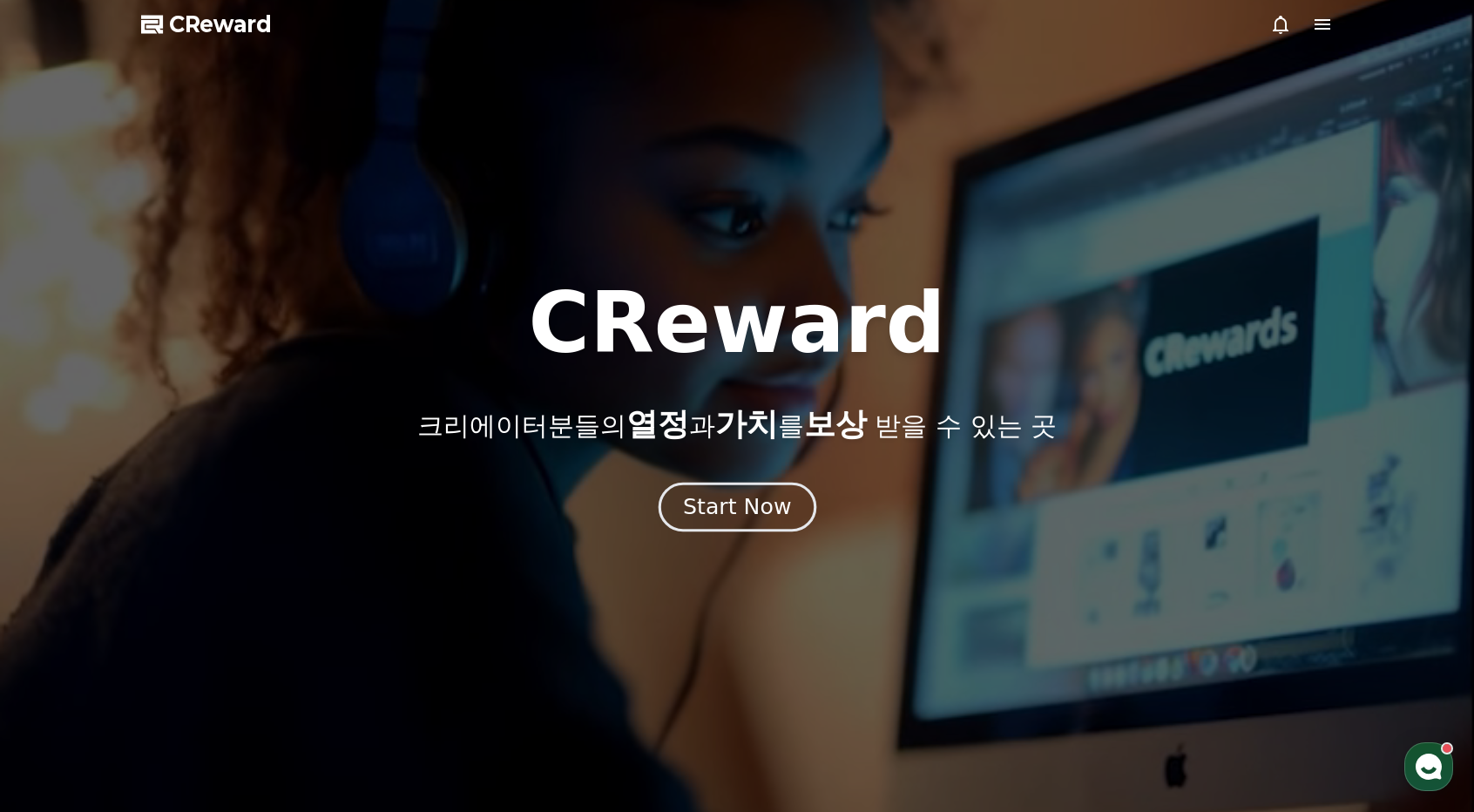
click at [749, 518] on div "Start Now" at bounding box center [737, 507] width 108 height 29
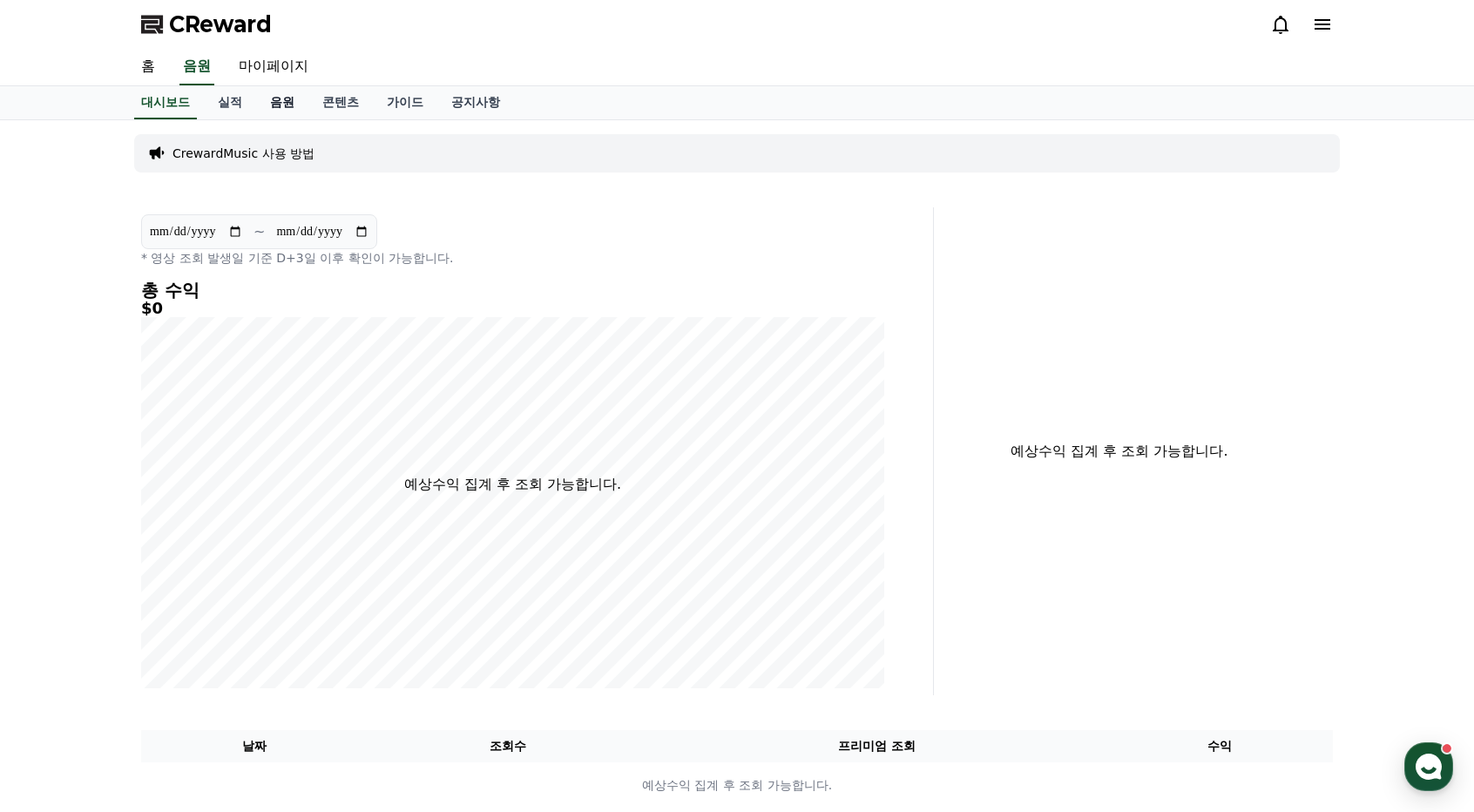
click at [270, 103] on link "음원" at bounding box center [282, 103] width 52 height 33
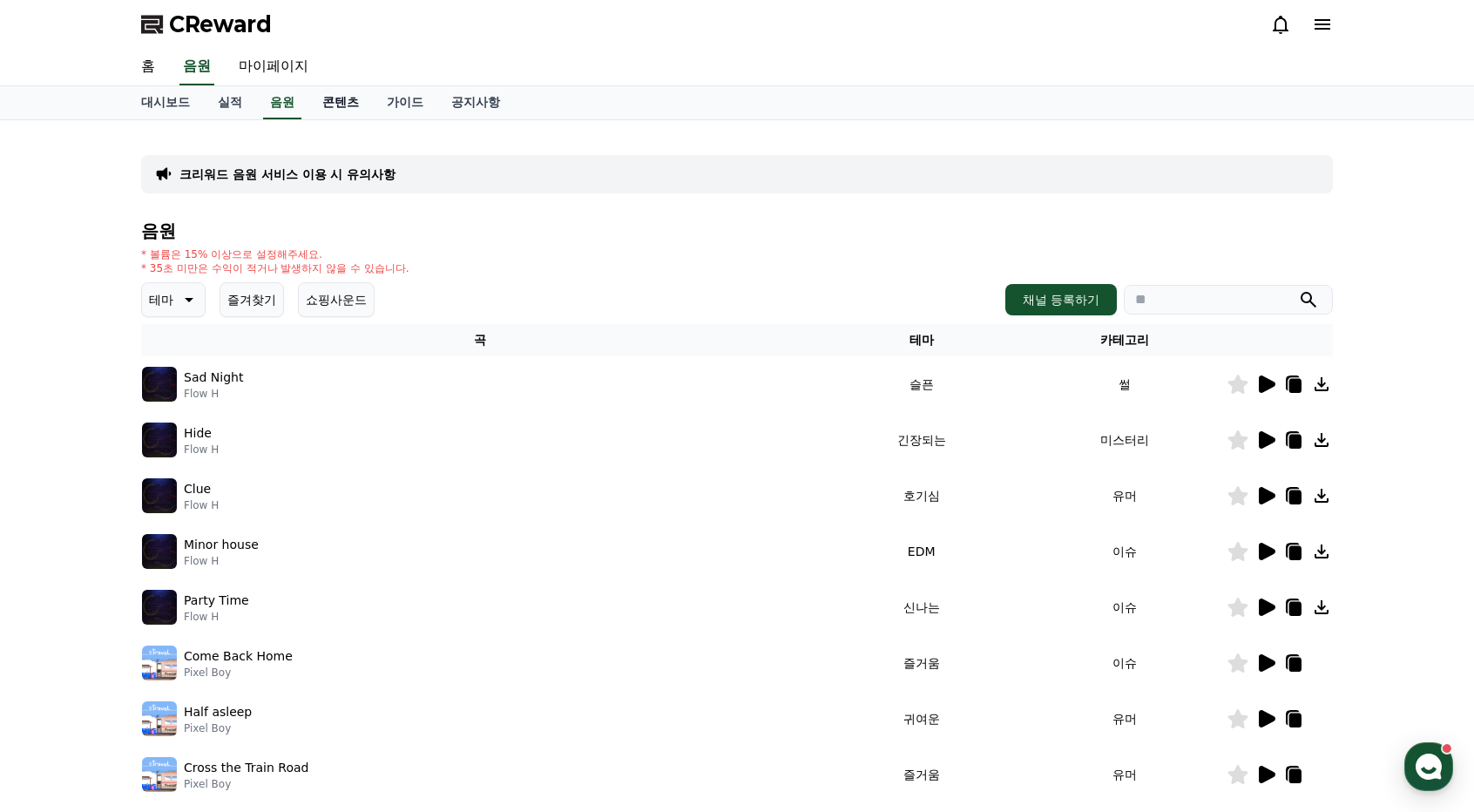
click at [369, 114] on link "콘텐츠" at bounding box center [341, 103] width 64 height 33
click at [399, 97] on link "가이드" at bounding box center [405, 103] width 64 height 33
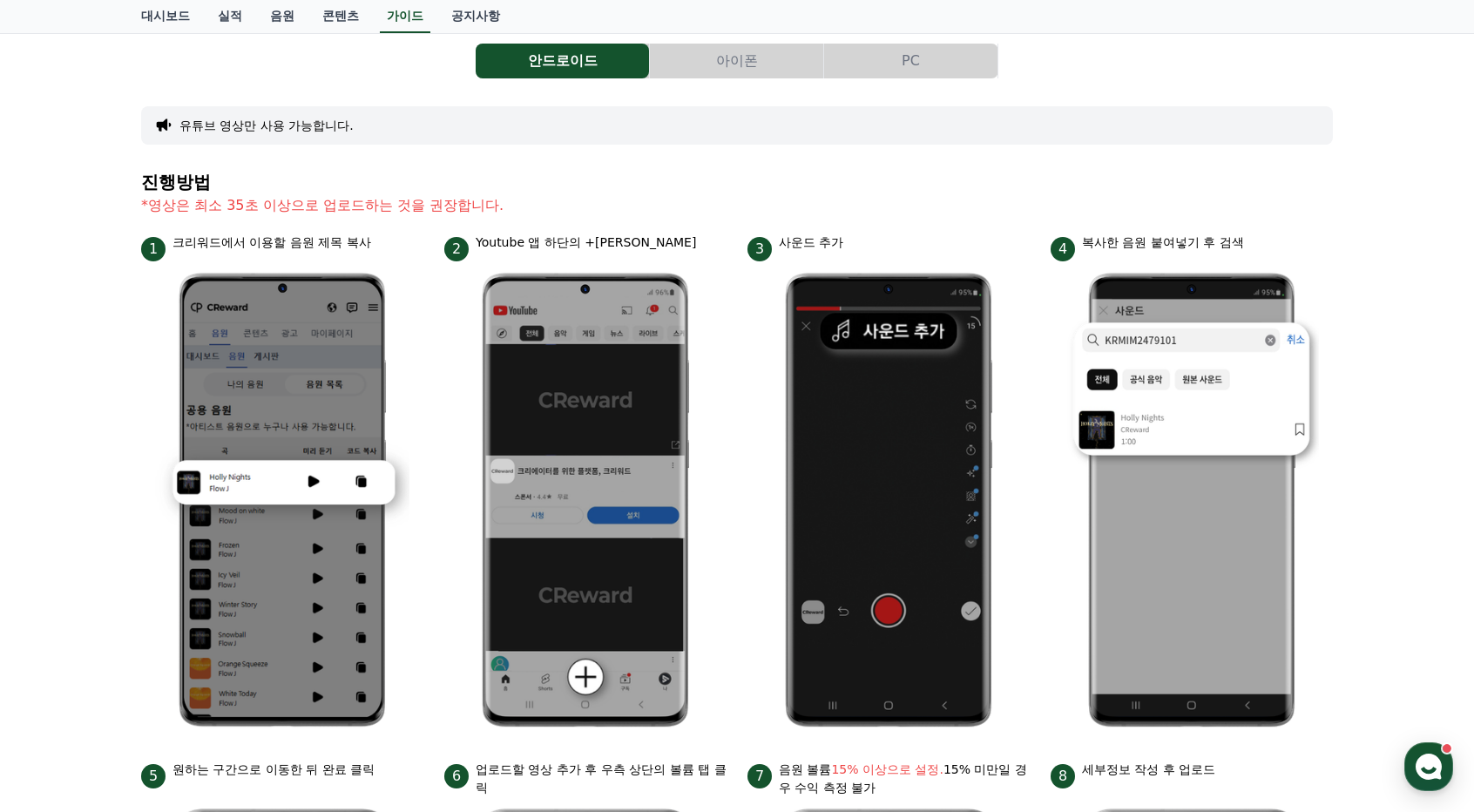
scroll to position [87, 0]
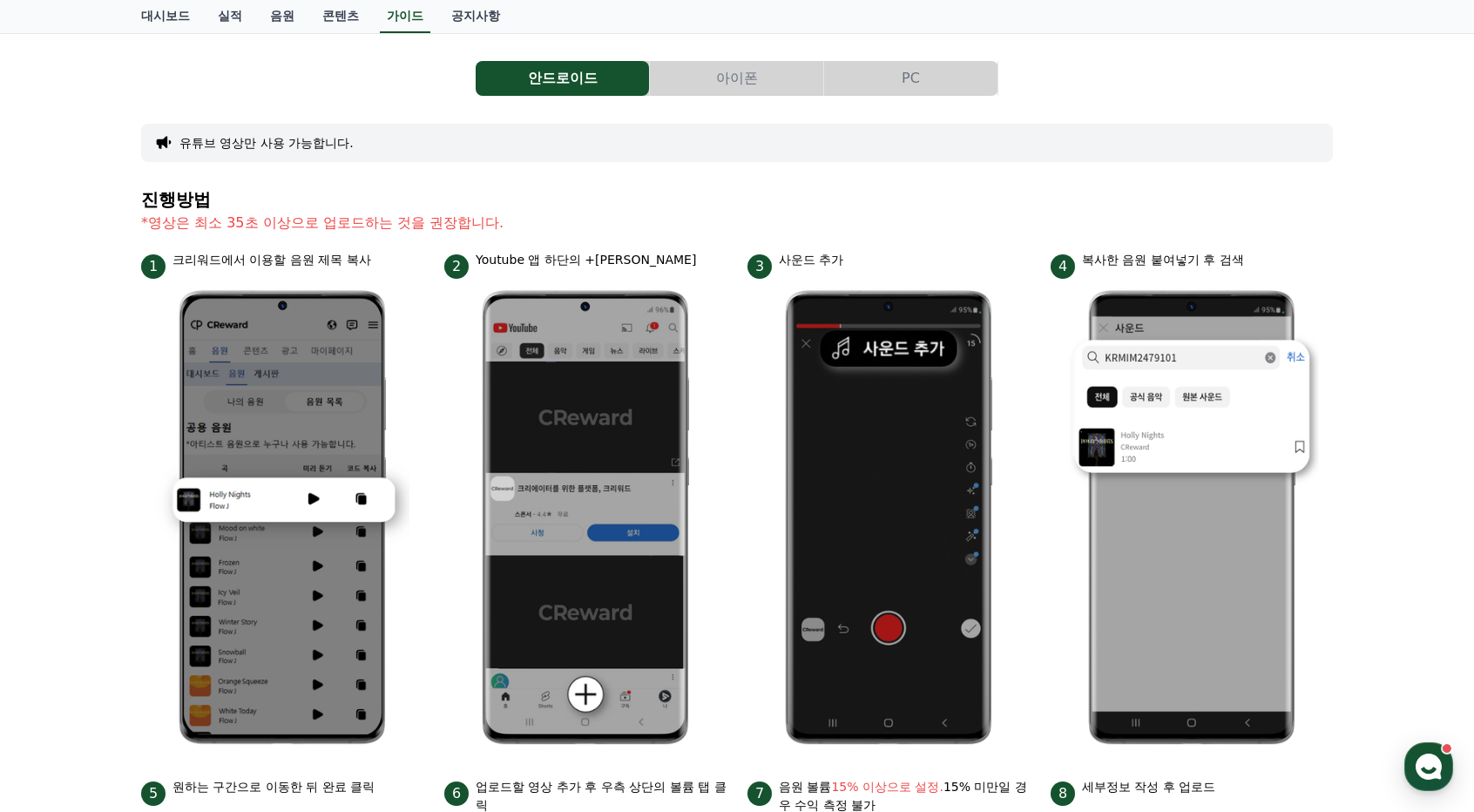
click at [763, 91] on button "아이폰" at bounding box center [737, 78] width 173 height 35
click at [902, 76] on button "PC" at bounding box center [911, 78] width 173 height 35
